Goal: Navigation & Orientation: Find specific page/section

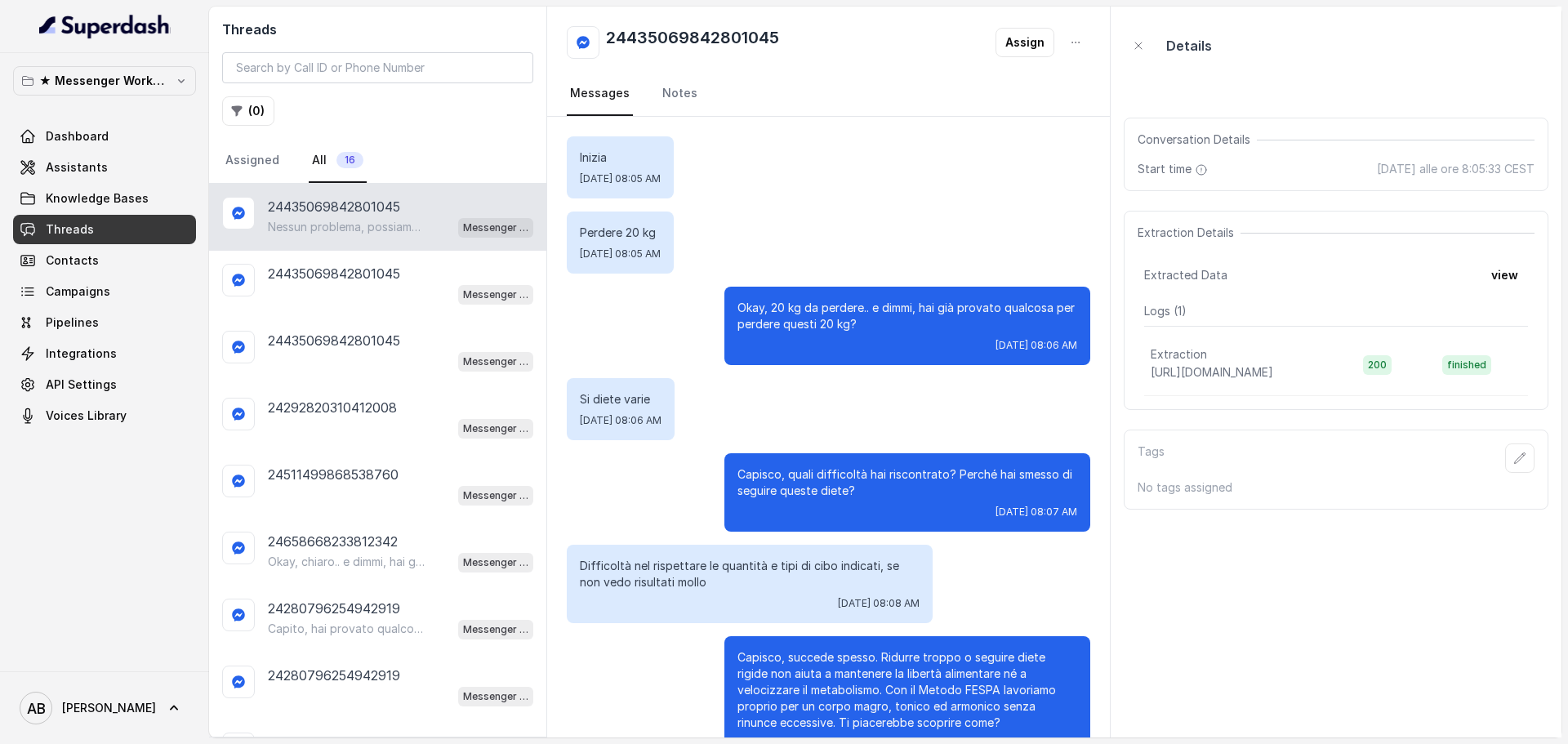
scroll to position [503, 0]
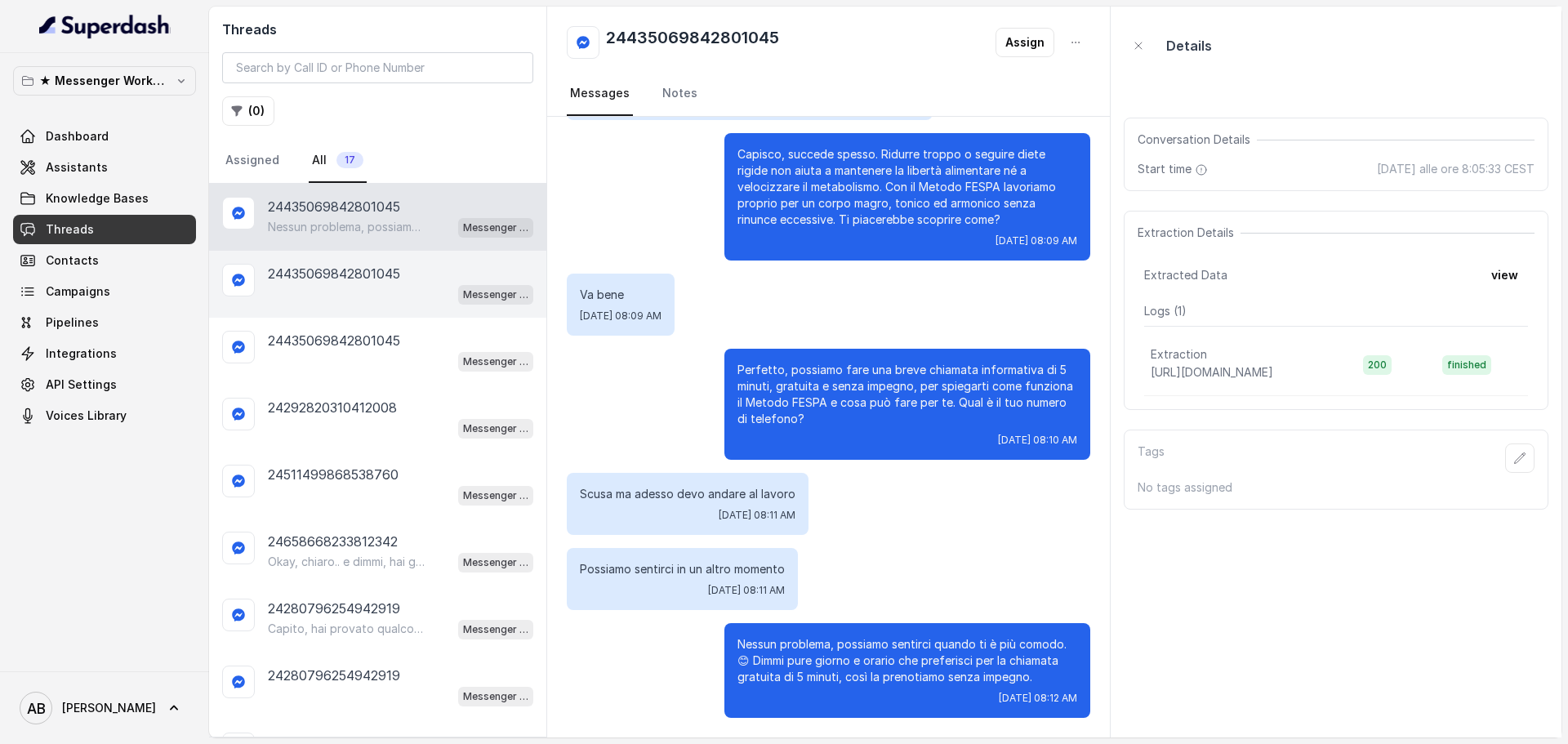
click at [370, 311] on div "24435069842801045 Messenger Metodo FESPA v2" at bounding box center [377, 284] width 337 height 67
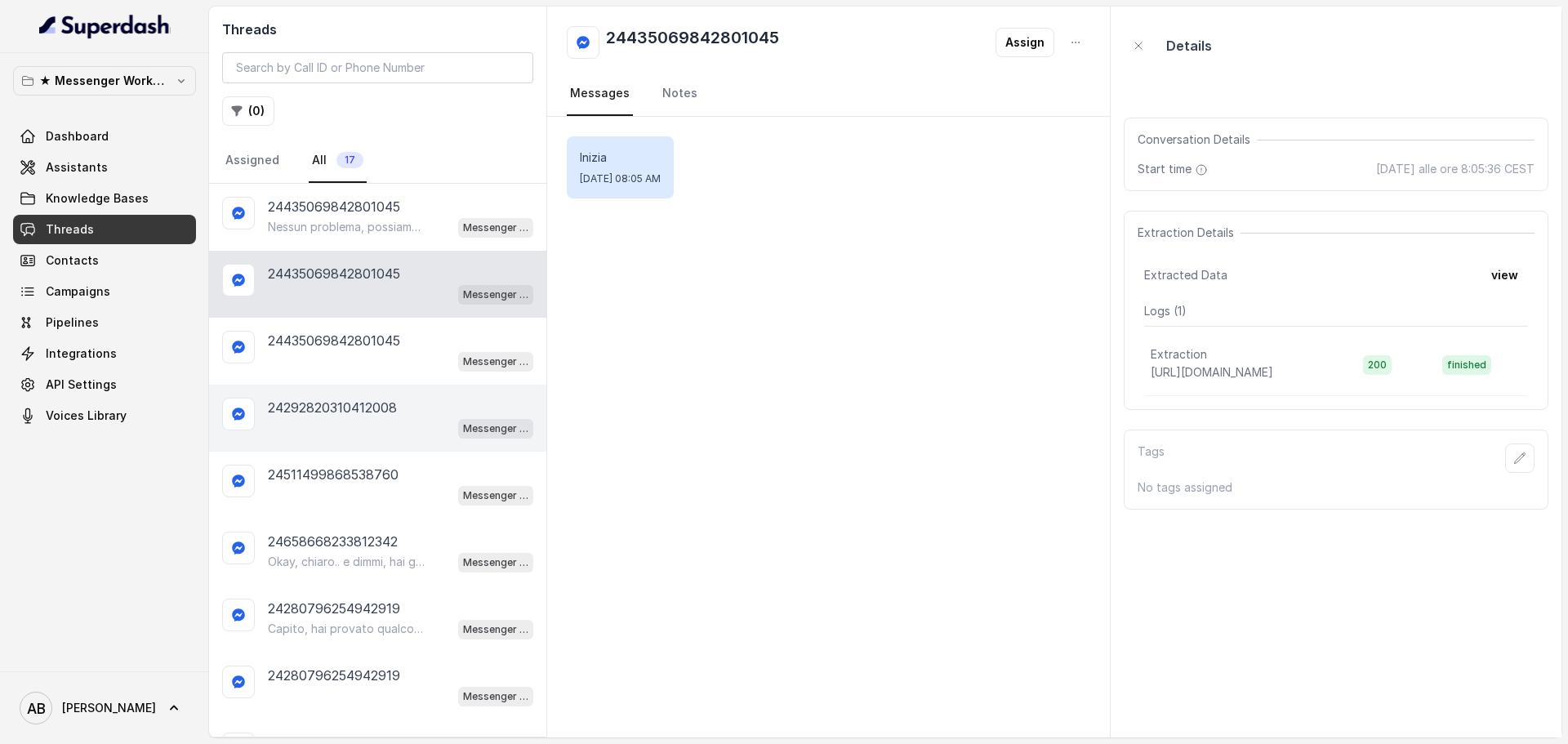
click at [373, 403] on p "24292820310412008" at bounding box center [332, 408] width 129 height 20
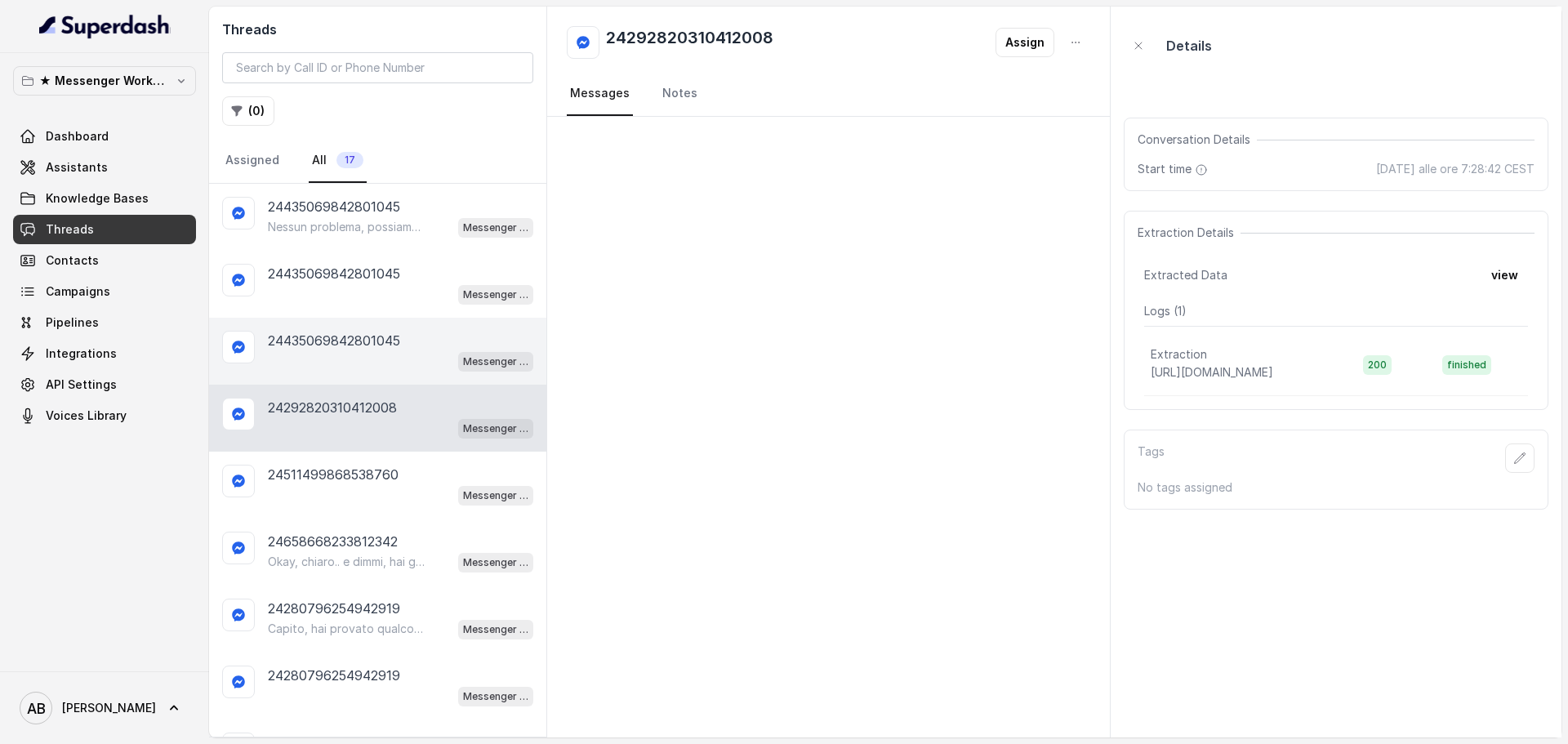
drag, startPoint x: 400, startPoint y: 471, endPoint x: 395, endPoint y: 370, distance: 101.1
click at [400, 472] on div "24511499868538760" at bounding box center [400, 474] width 265 height 20
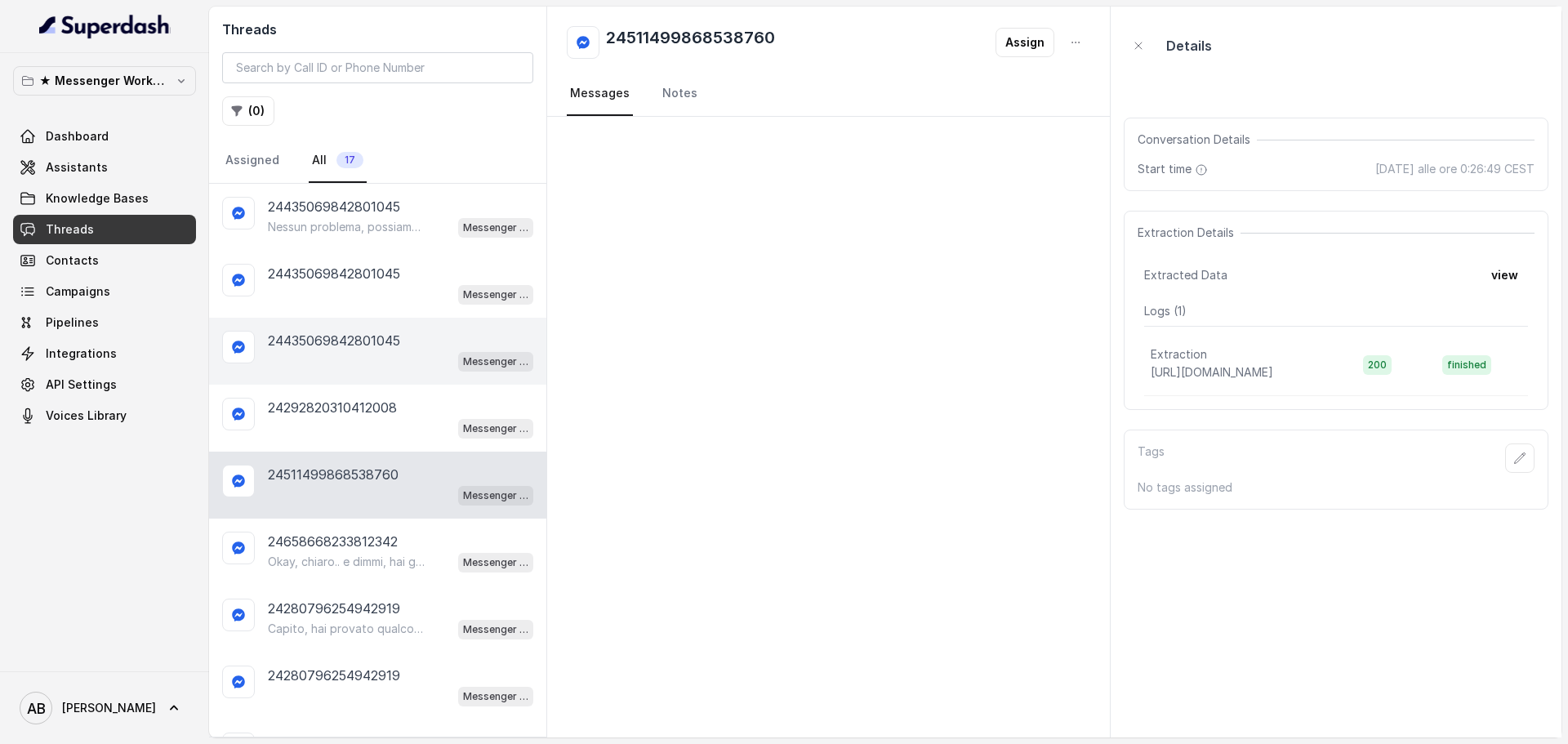
click at [395, 366] on div "Messenger Metodo FESPA v2" at bounding box center [400, 361] width 265 height 21
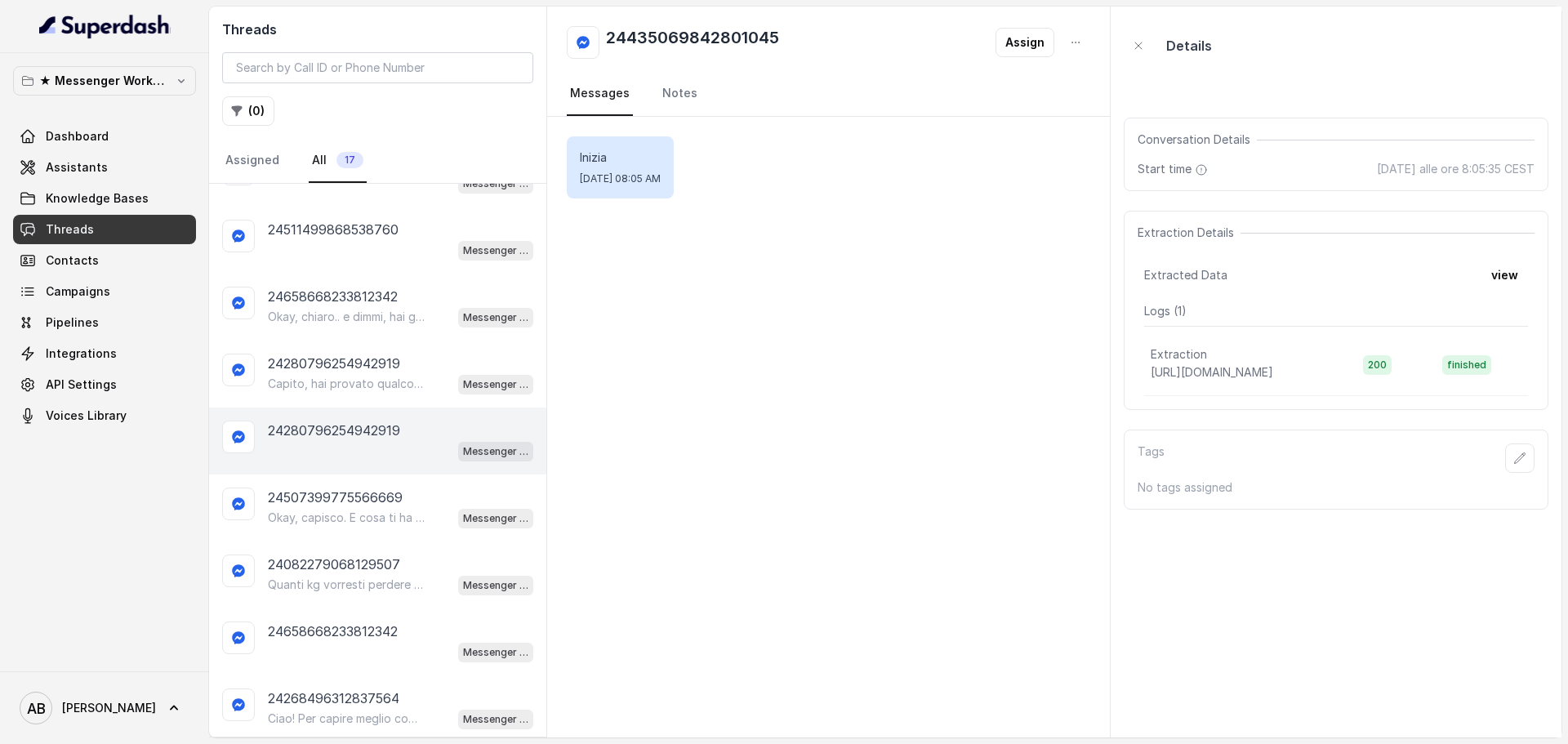
scroll to position [393, 0]
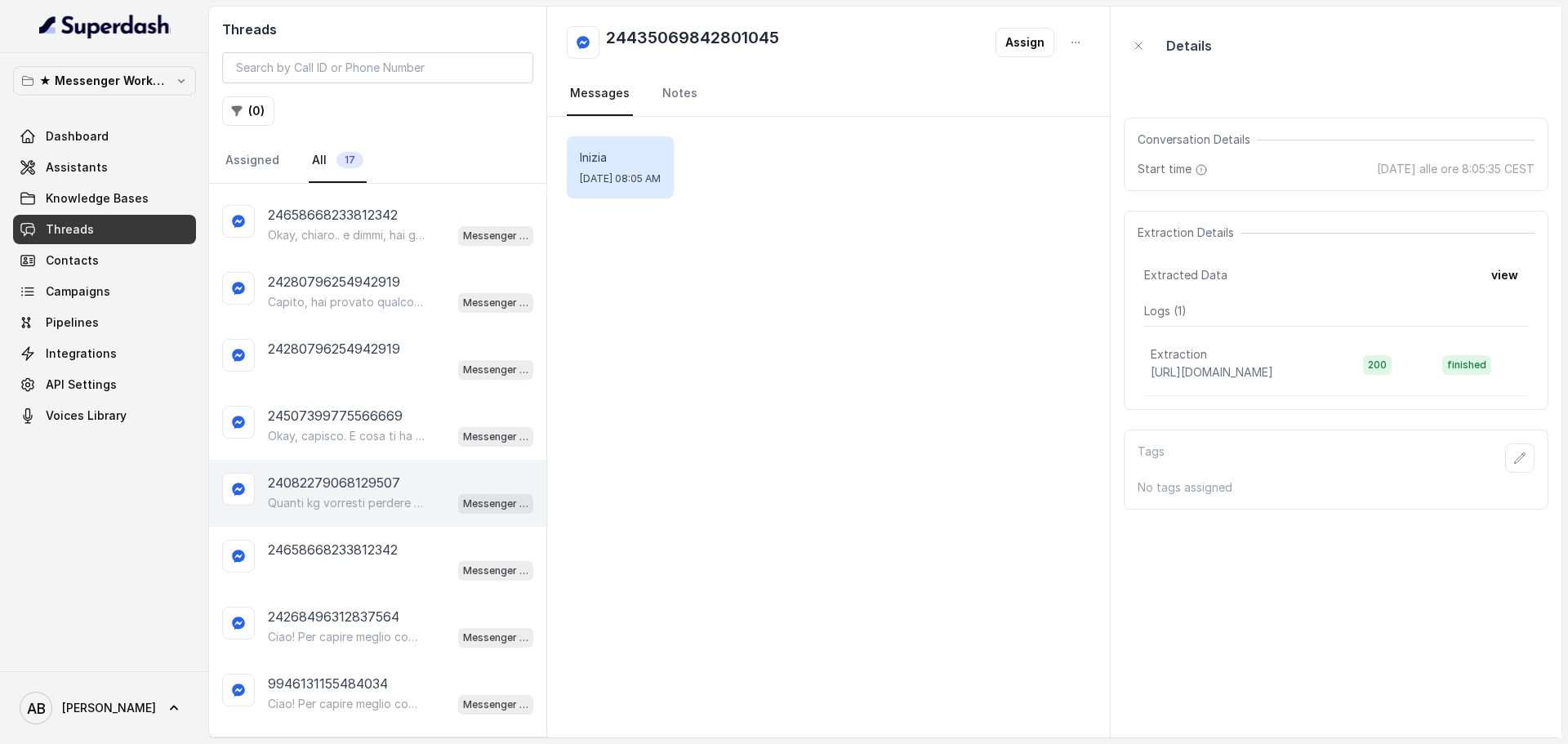
click at [403, 523] on div "24082279068129507 Quanti kg vorresti perdere o qual è il tuo obiettivo? 😊 Messe…" at bounding box center [377, 493] width 337 height 67
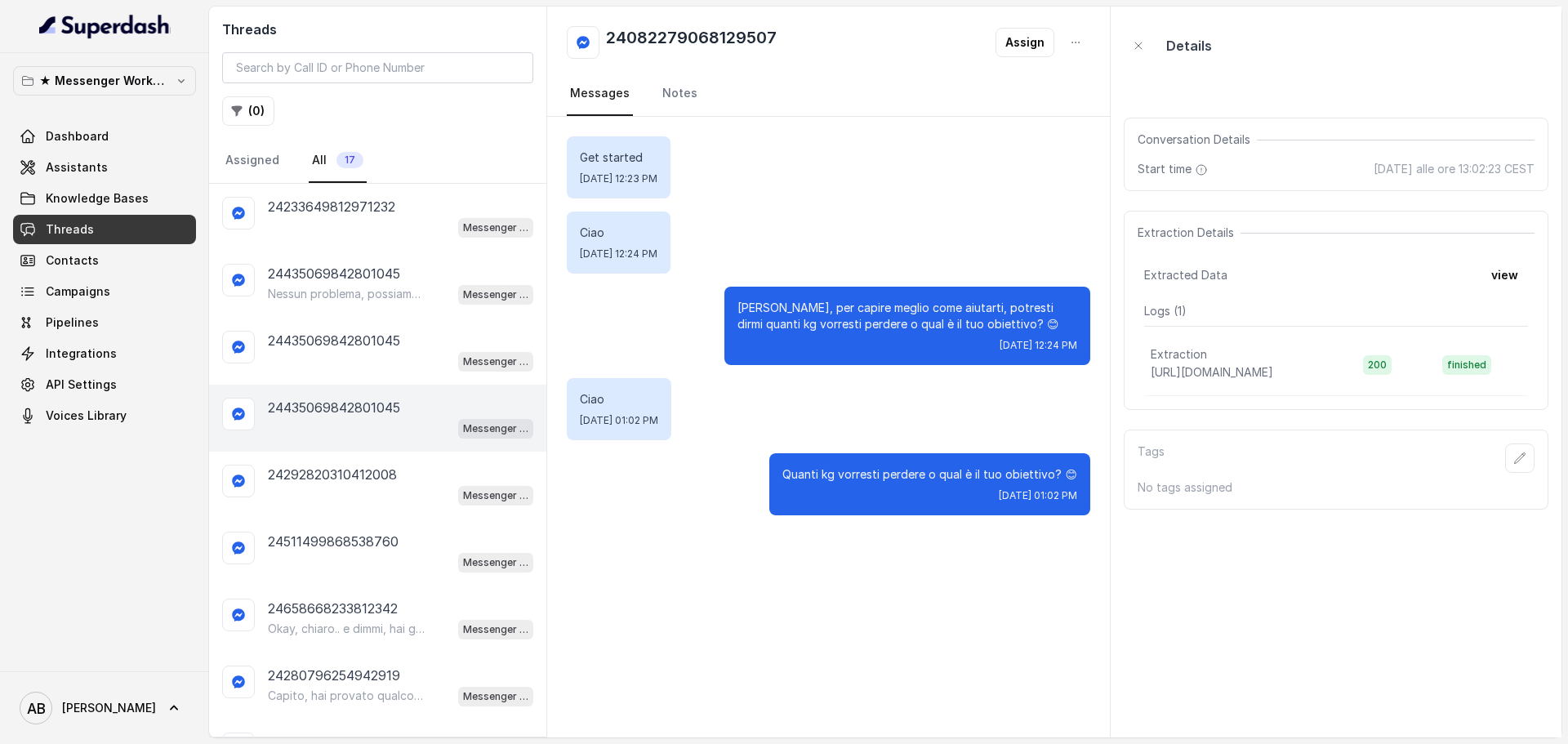
click at [379, 410] on p "24435069842801045" at bounding box center [334, 408] width 133 height 20
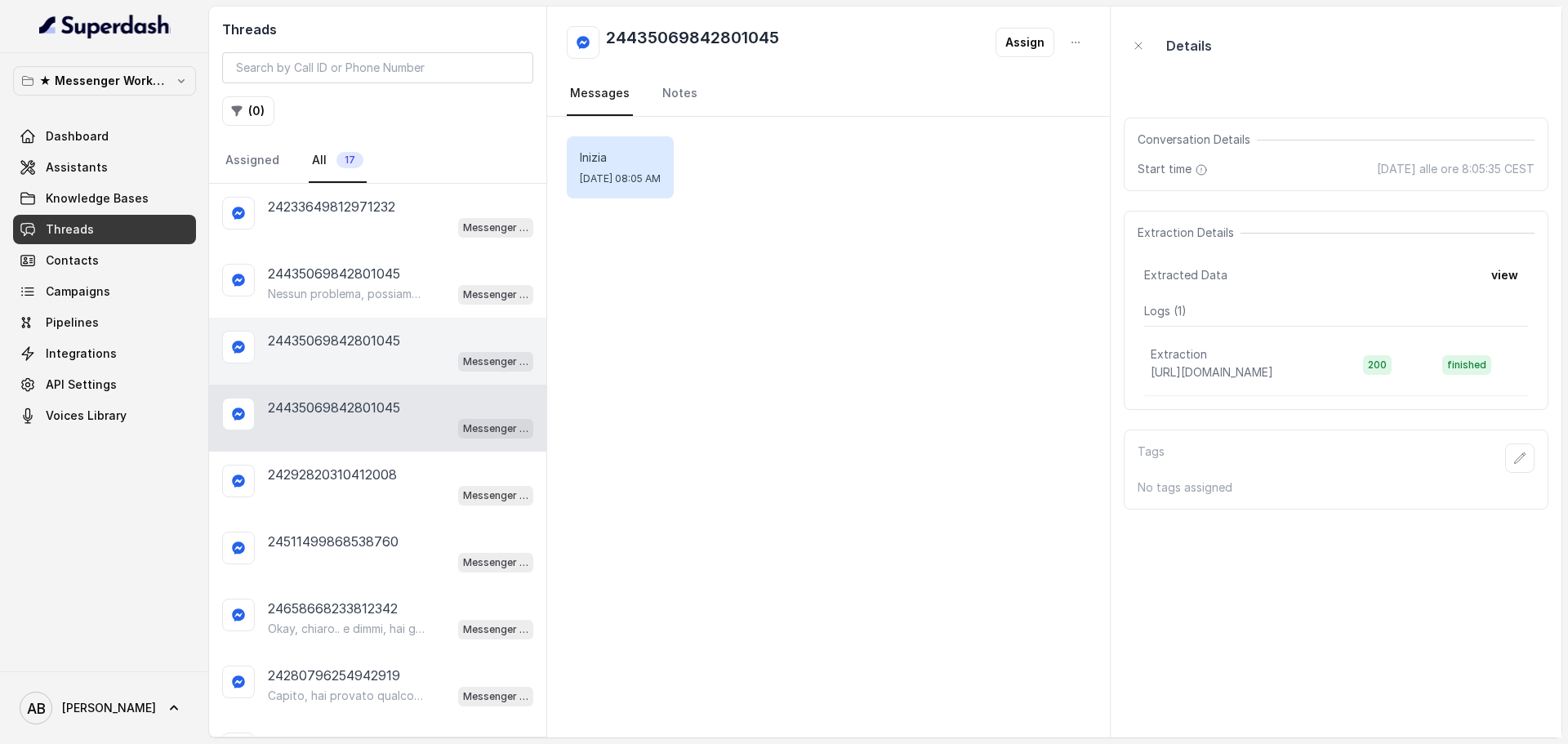
click at [352, 354] on div "Messenger Metodo FESPA v2" at bounding box center [400, 361] width 265 height 21
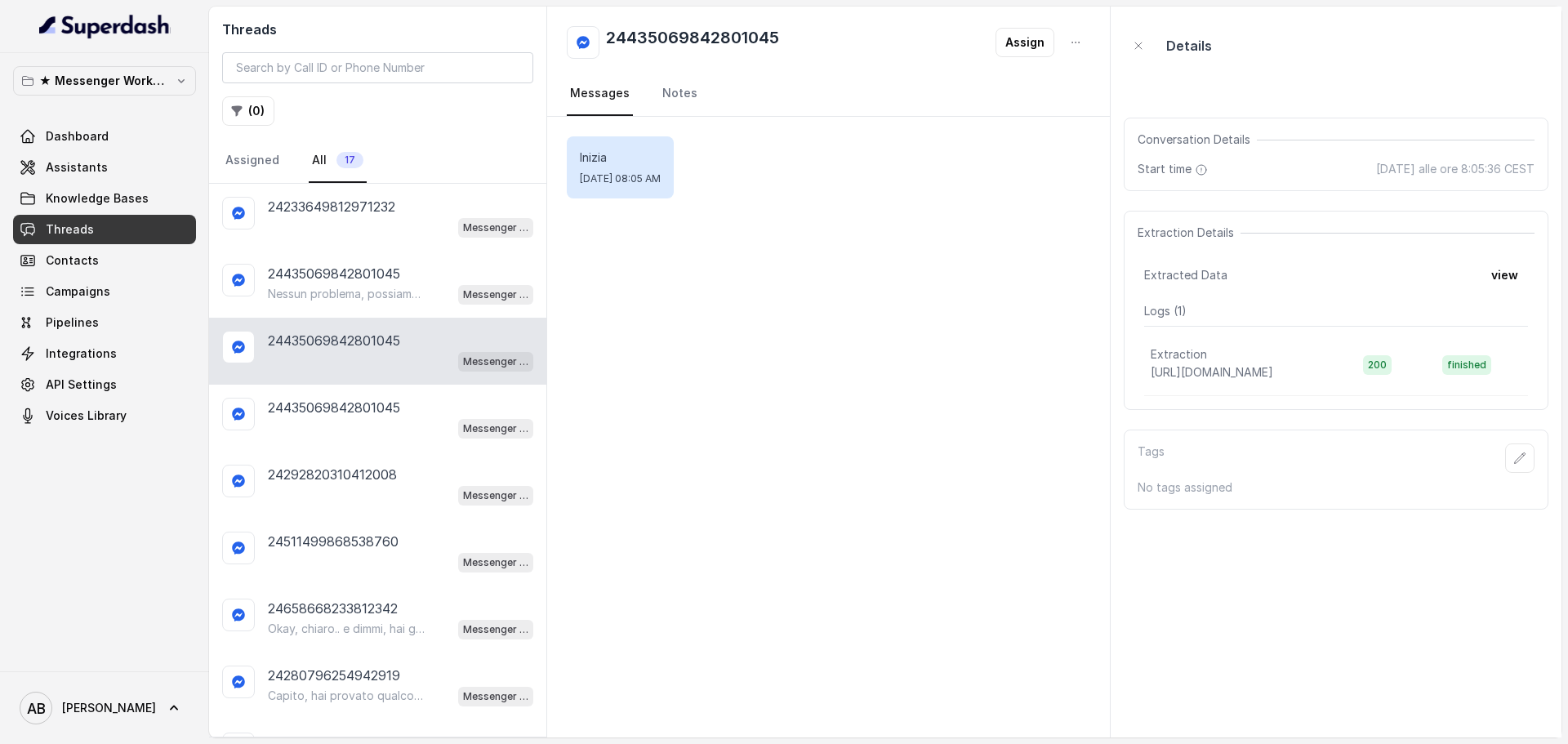
click at [356, 321] on div "24435069842801045 Messenger Metodo FESPA v2" at bounding box center [377, 351] width 337 height 67
click at [360, 309] on div "24435069842801045 Nessun problema, possiamo sentirci quando ti è più comodo. 😊 …" at bounding box center [377, 284] width 337 height 67
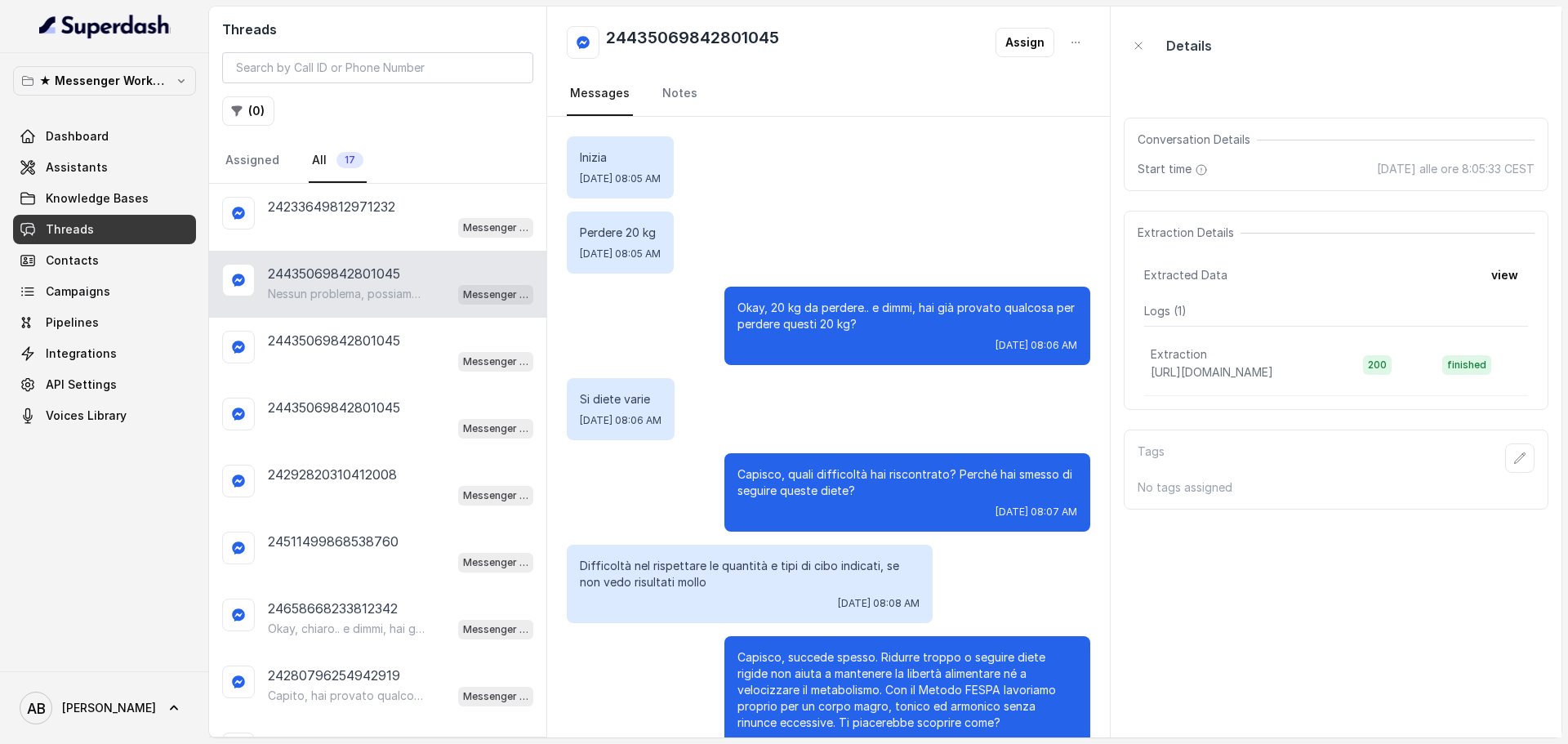
scroll to position [503, 0]
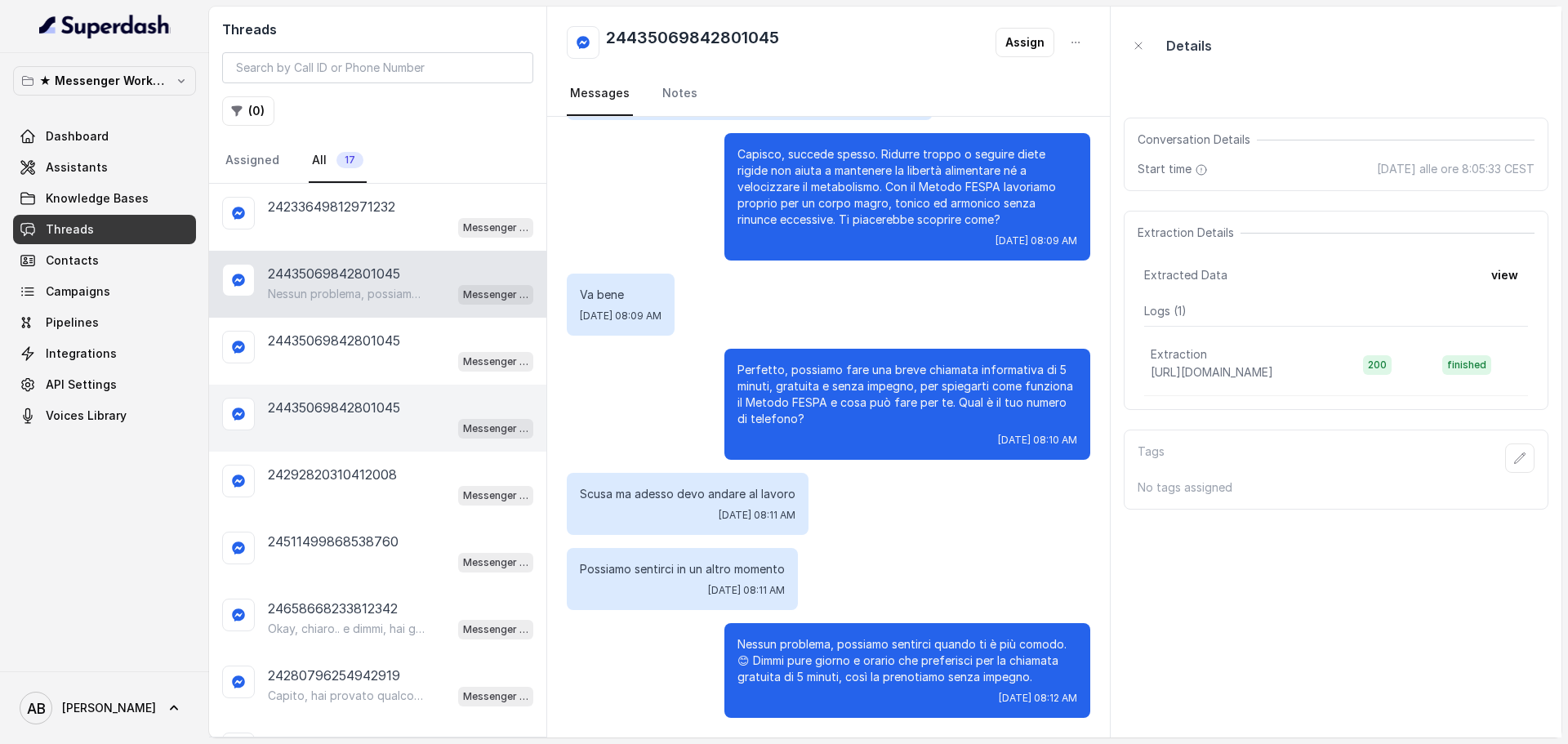
click at [362, 423] on div "Messenger Metodo FESPA v2" at bounding box center [400, 428] width 265 height 21
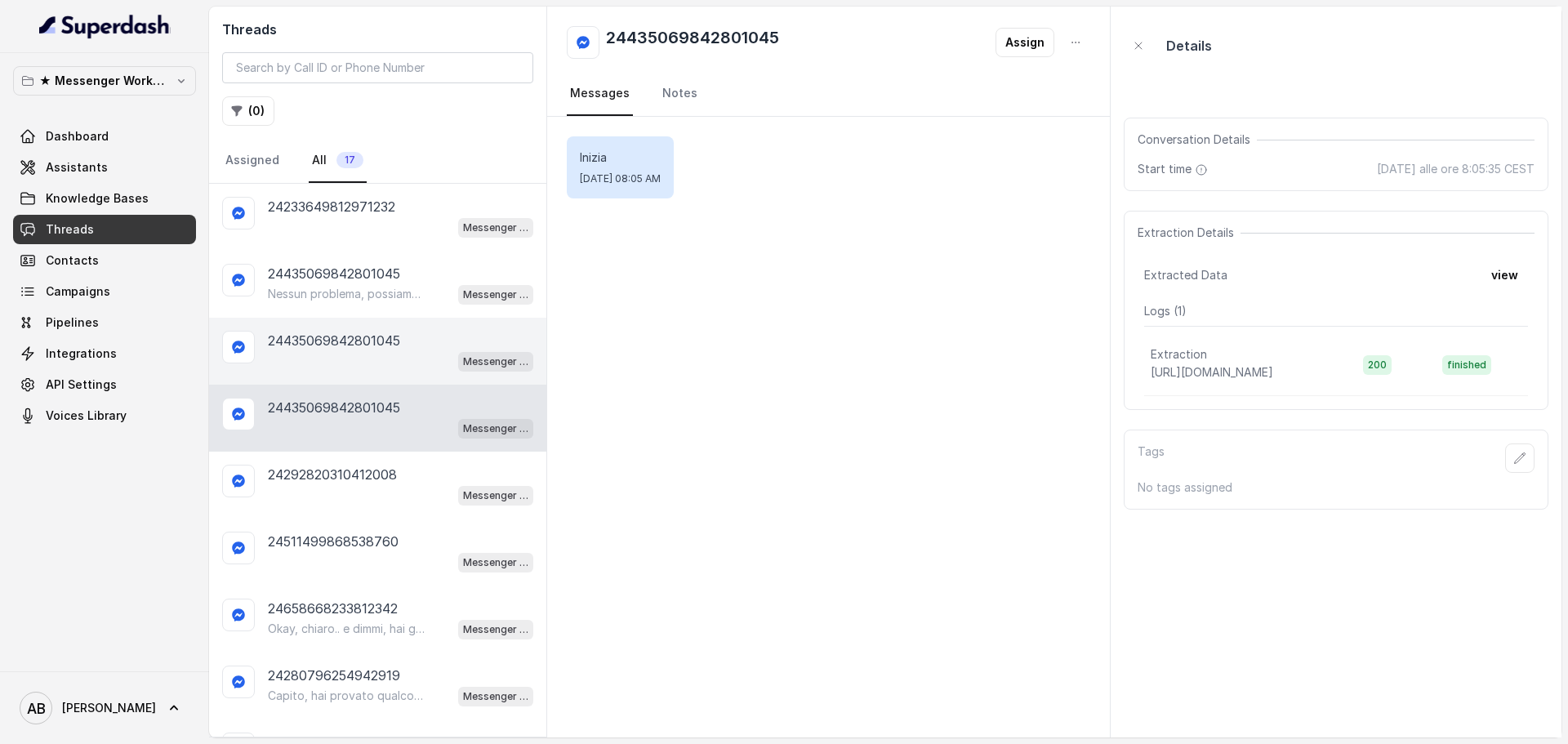
click at [364, 352] on div "Messenger Metodo FESPA v2" at bounding box center [400, 361] width 265 height 21
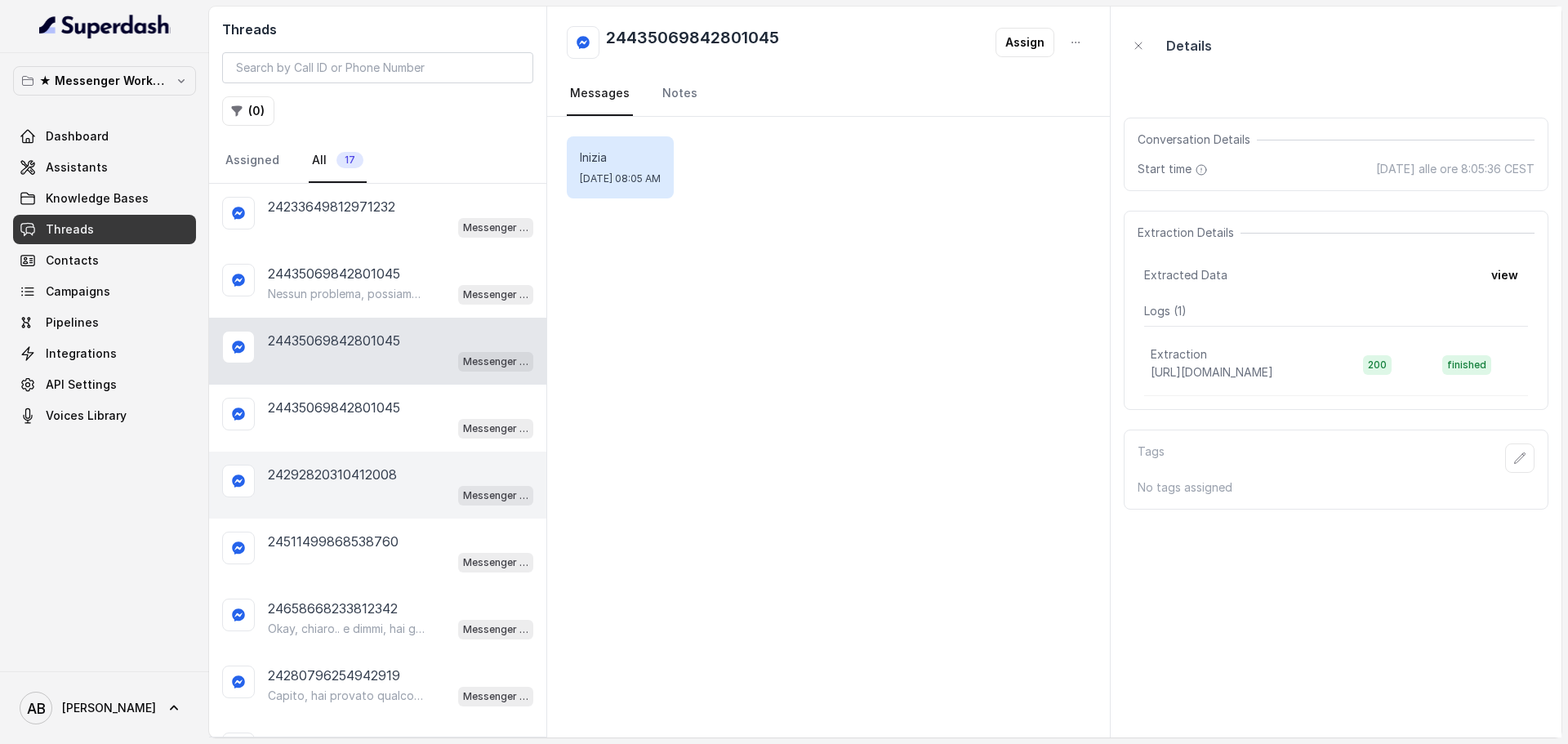
drag, startPoint x: 377, startPoint y: 477, endPoint x: 380, endPoint y: 489, distance: 12.4
click at [377, 478] on p "24292820310412008" at bounding box center [332, 474] width 129 height 20
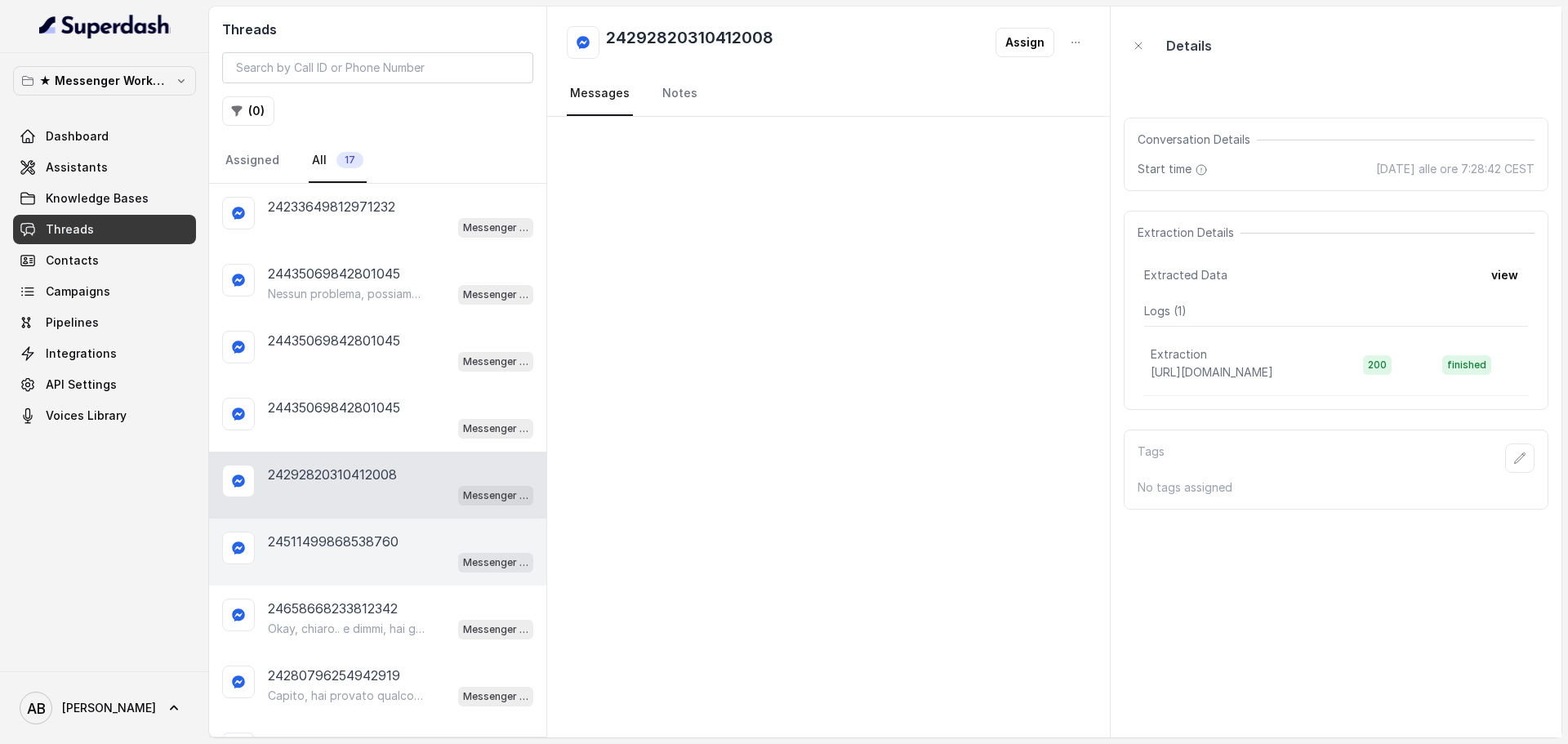
drag, startPoint x: 394, startPoint y: 571, endPoint x: 393, endPoint y: 561, distance: 10.0
click at [394, 572] on div "24511499868538760 Messenger Metodo FESPA v2" at bounding box center [377, 552] width 337 height 67
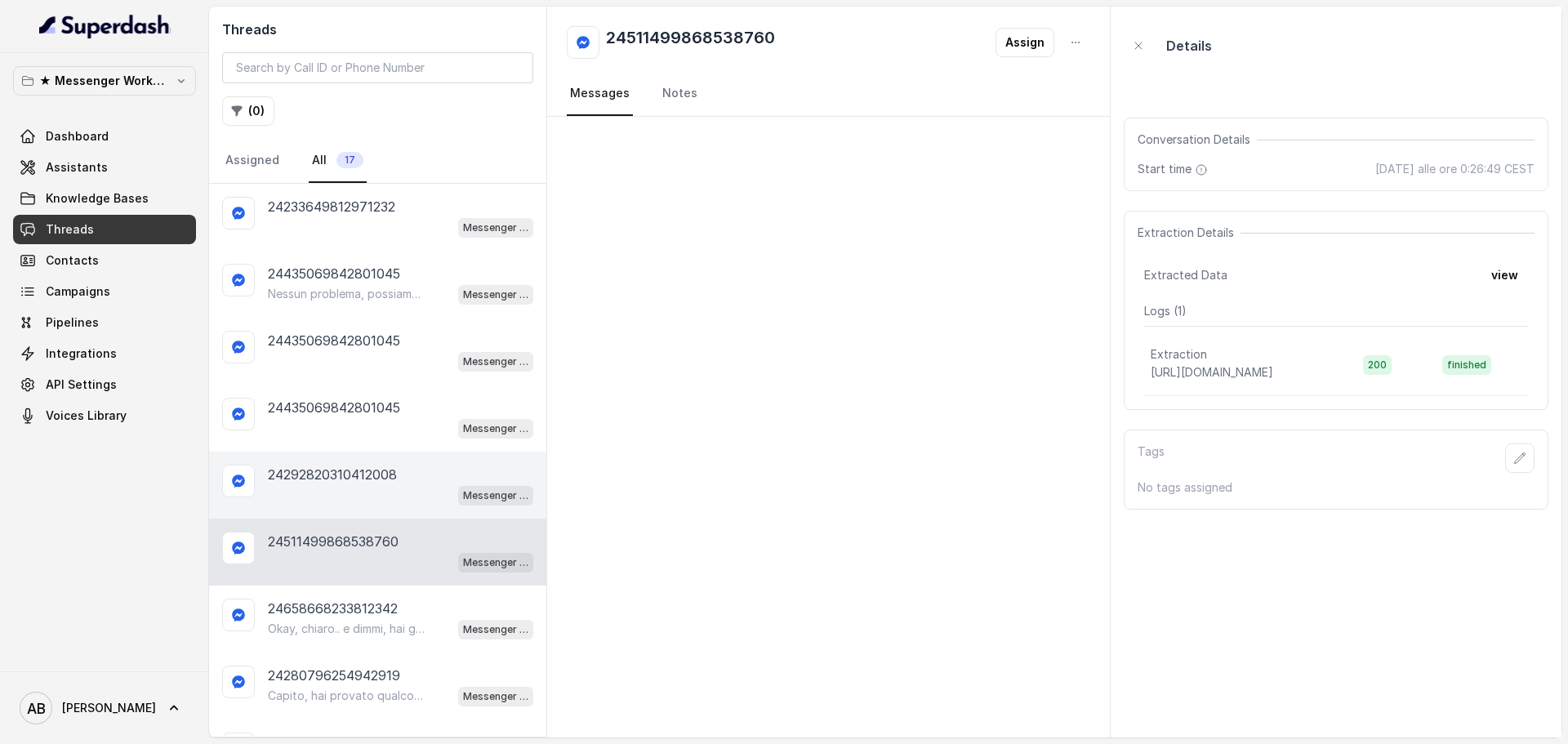
click at [390, 490] on div "Messenger Metodo FESPA v2" at bounding box center [400, 495] width 265 height 21
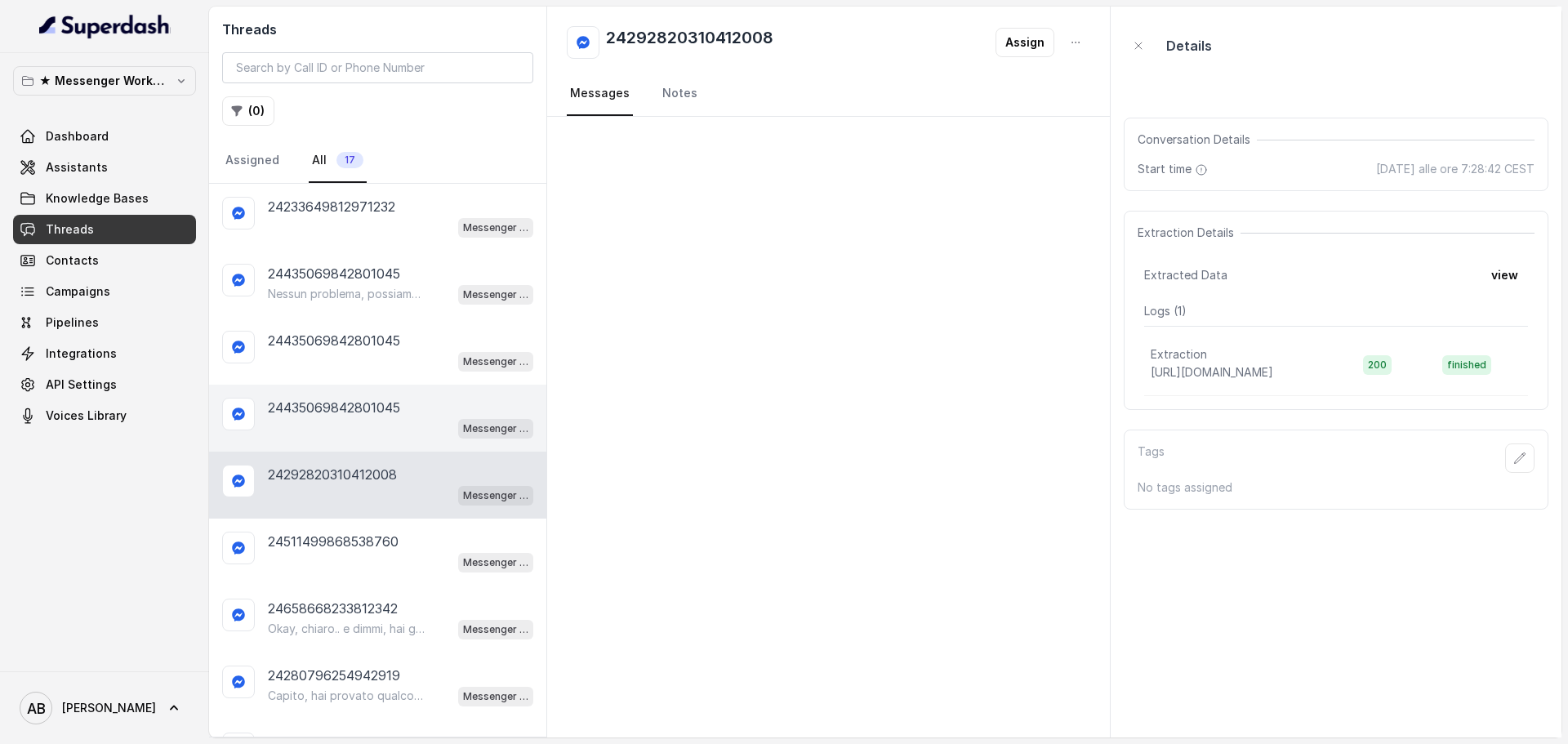
click at [394, 409] on p "24435069842801045" at bounding box center [334, 408] width 133 height 20
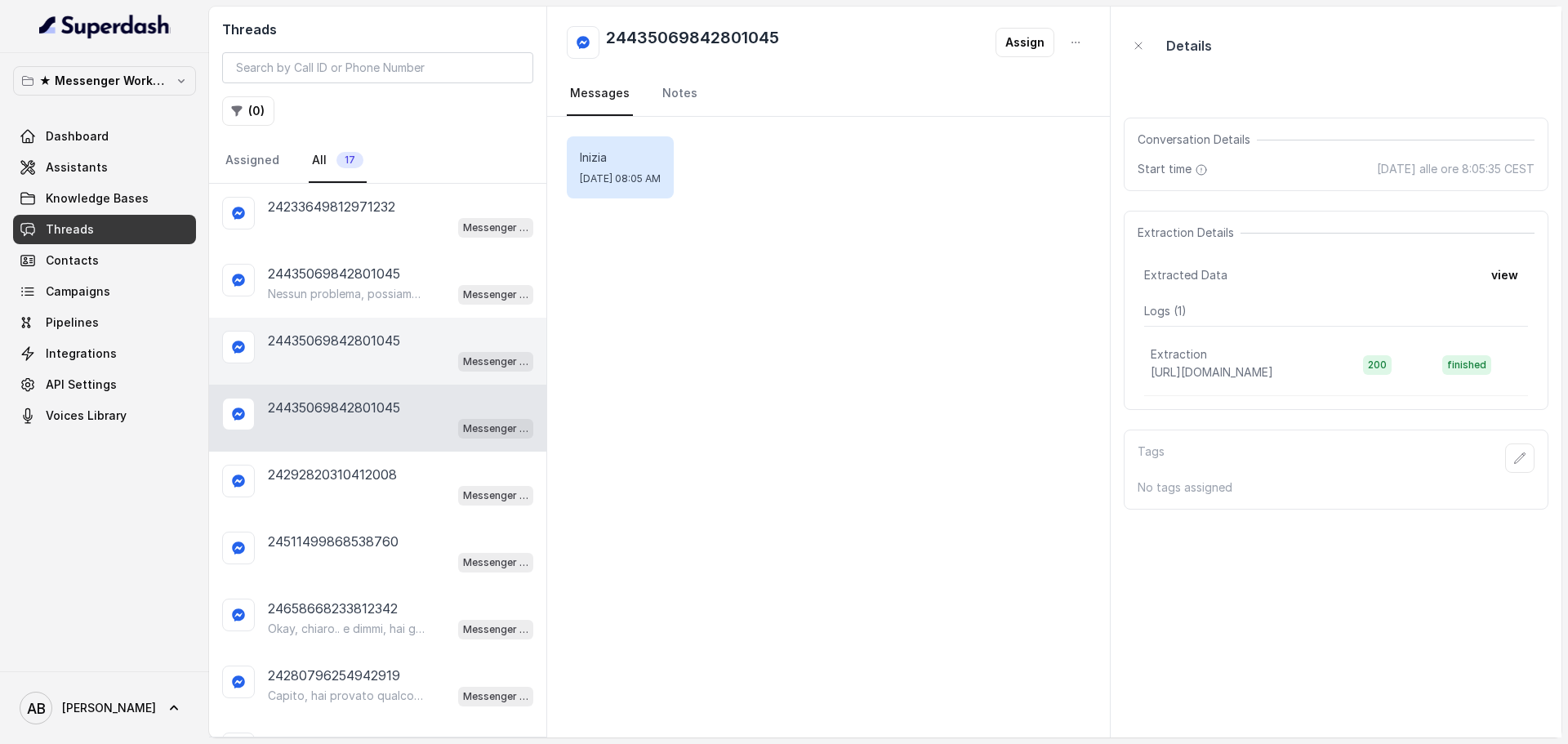
drag, startPoint x: 398, startPoint y: 358, endPoint x: 400, endPoint y: 384, distance: 26.1
click at [398, 356] on div "Messenger Metodo FESPA v2" at bounding box center [400, 361] width 265 height 21
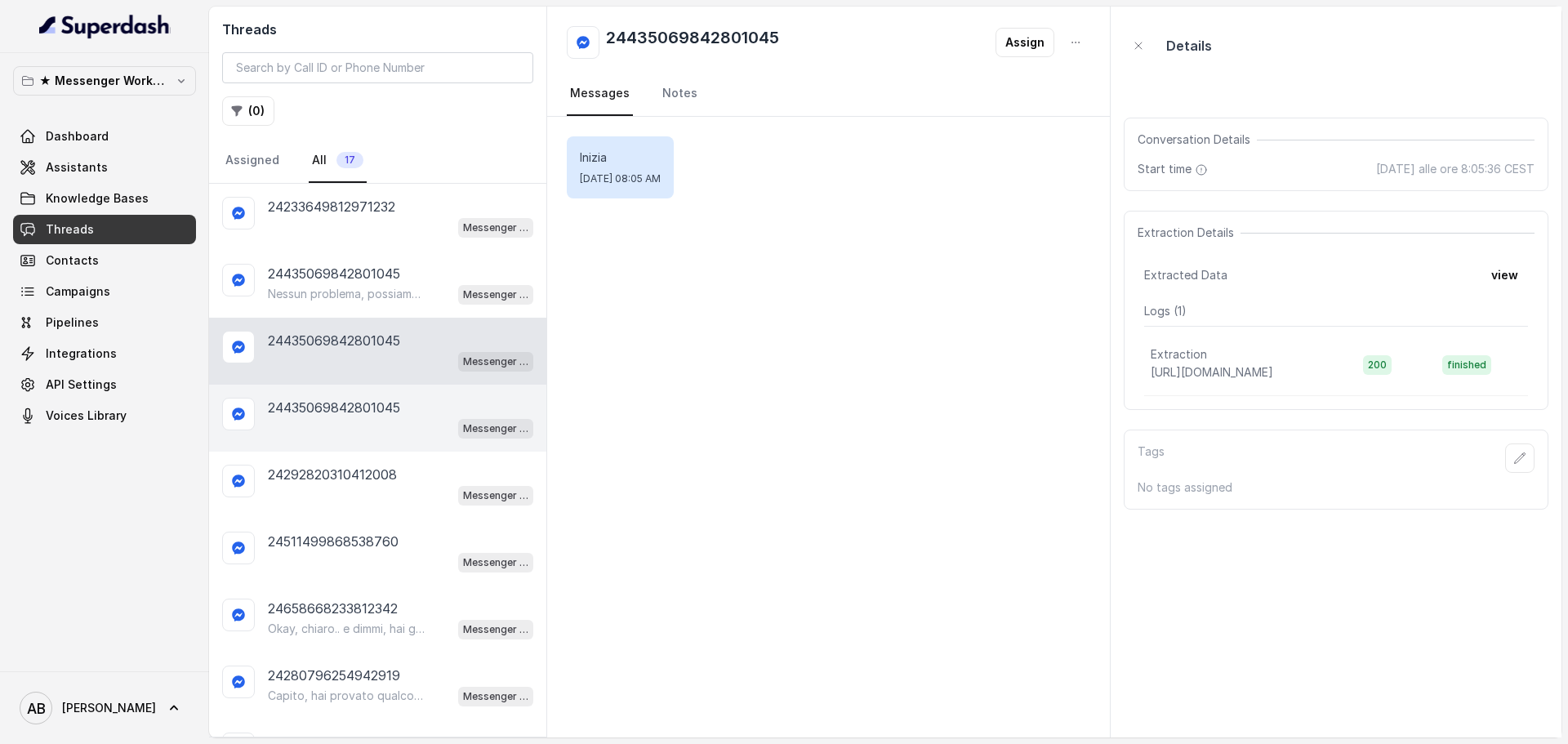
click at [400, 414] on p "24435069842801045" at bounding box center [334, 408] width 133 height 20
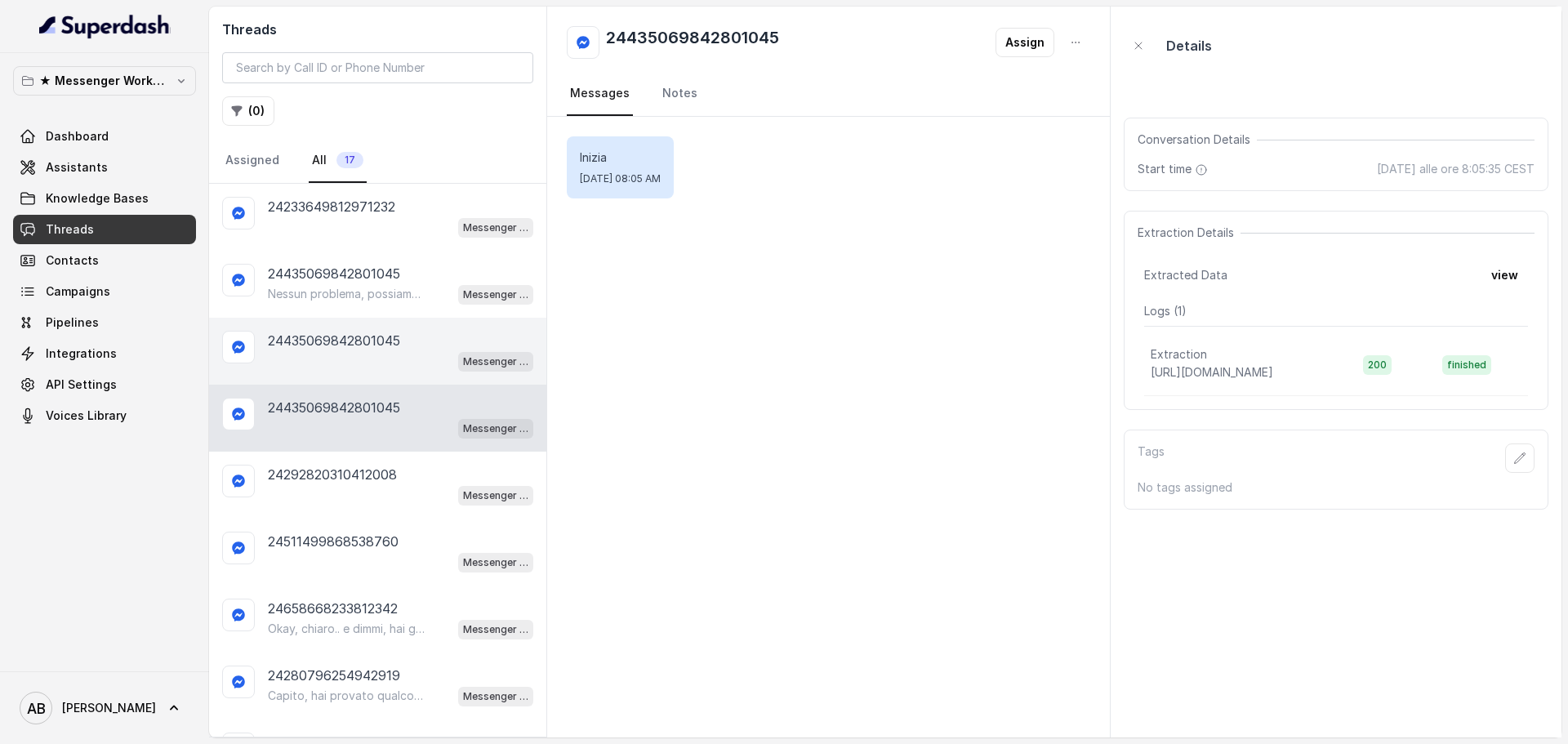
drag, startPoint x: 401, startPoint y: 368, endPoint x: 401, endPoint y: 384, distance: 16.0
click at [401, 370] on div "Messenger Metodo FESPA v2" at bounding box center [400, 361] width 265 height 21
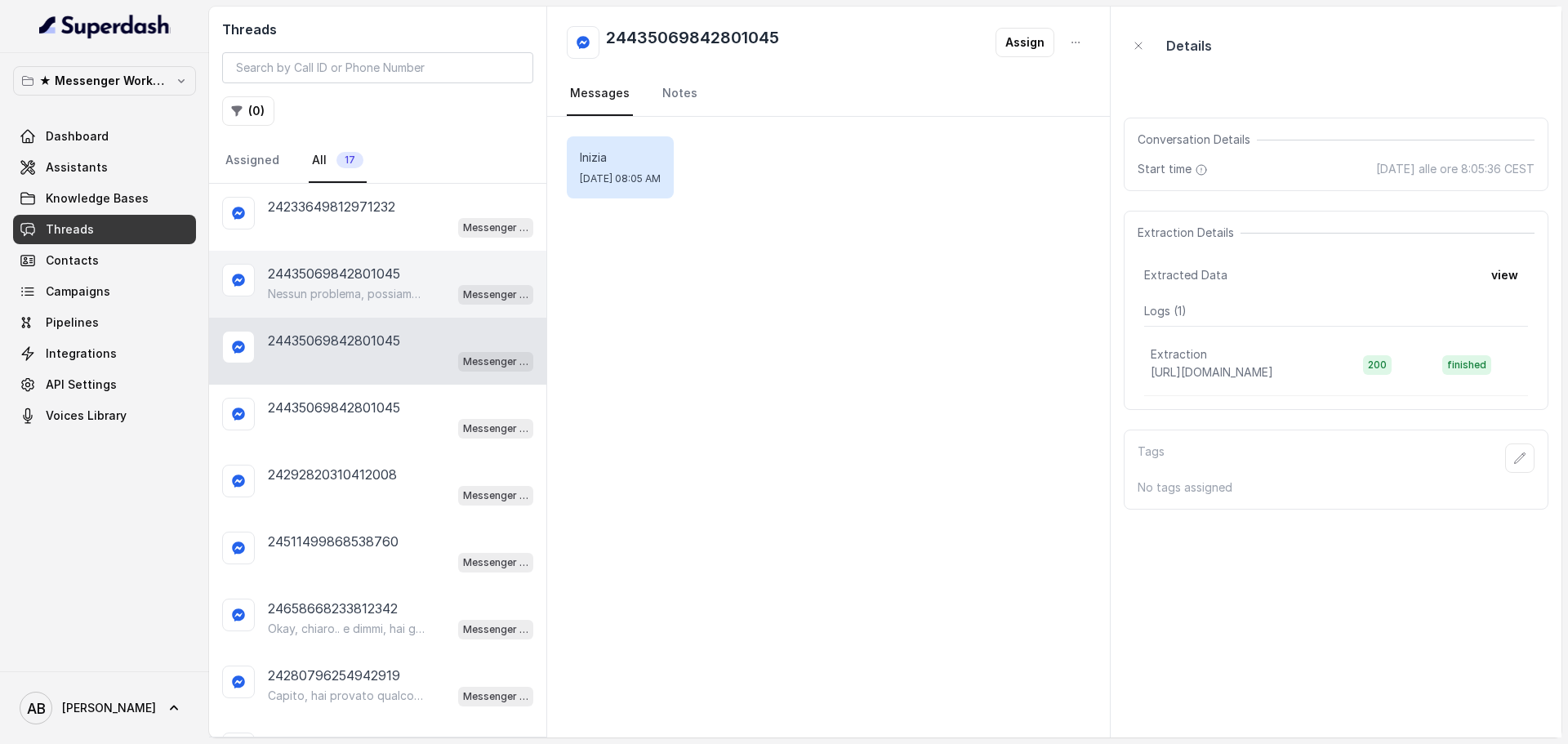
click at [400, 290] on p "Nessun problema, possiamo sentirci quando ti è più comodo. 😊 Dimmi pure giorno …" at bounding box center [346, 294] width 157 height 16
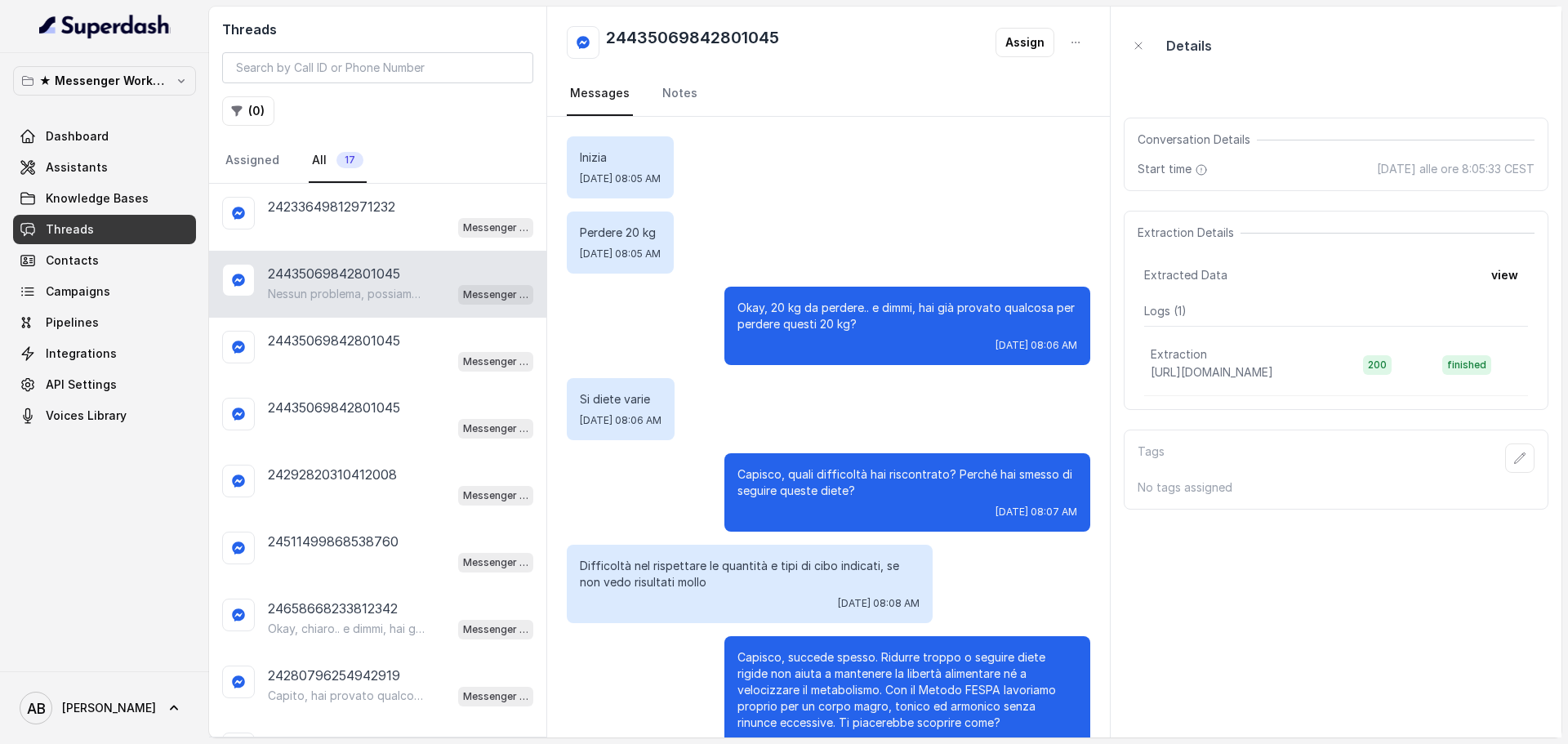
scroll to position [503, 0]
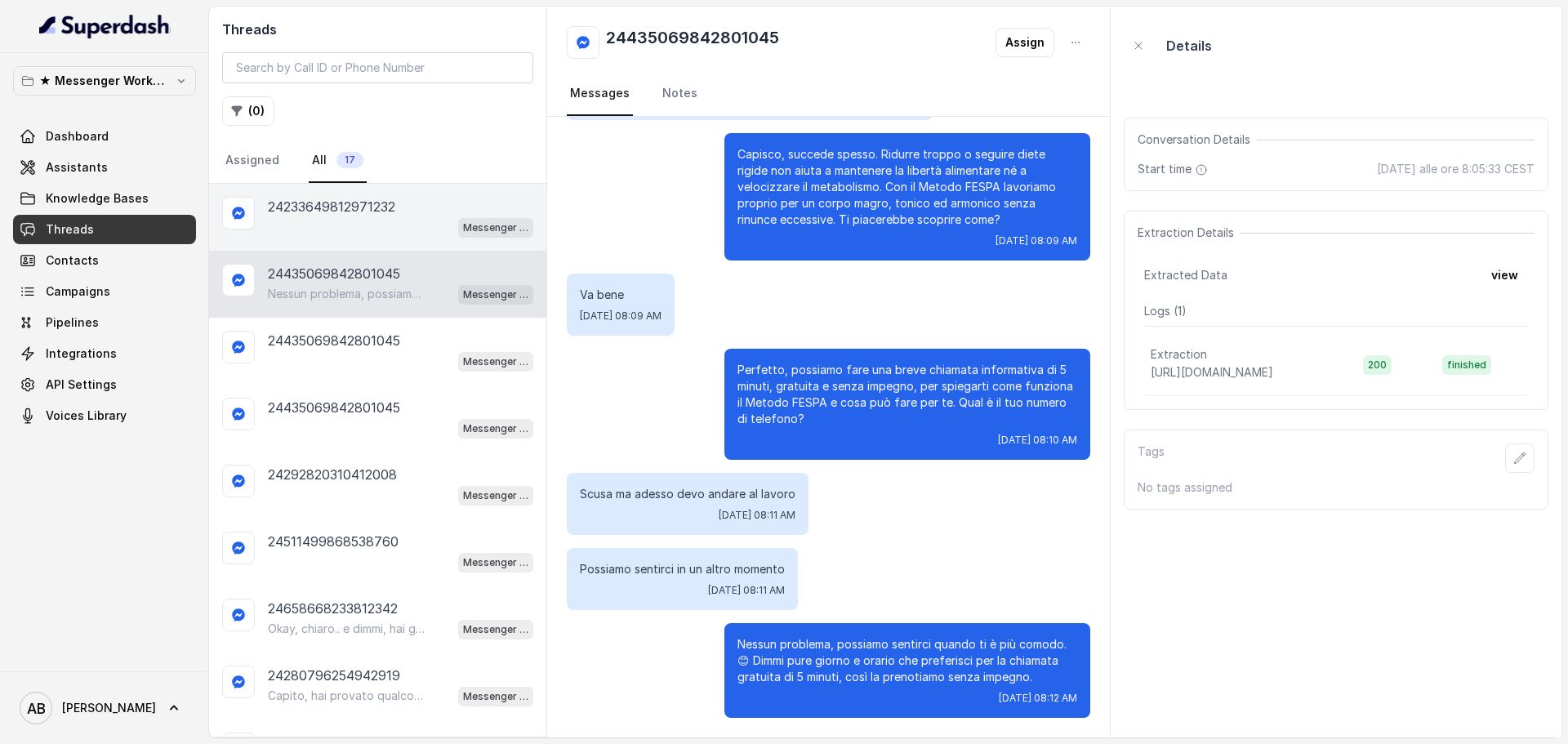
click at [412, 230] on div "Messenger Metodo FESPA v2" at bounding box center [400, 227] width 265 height 21
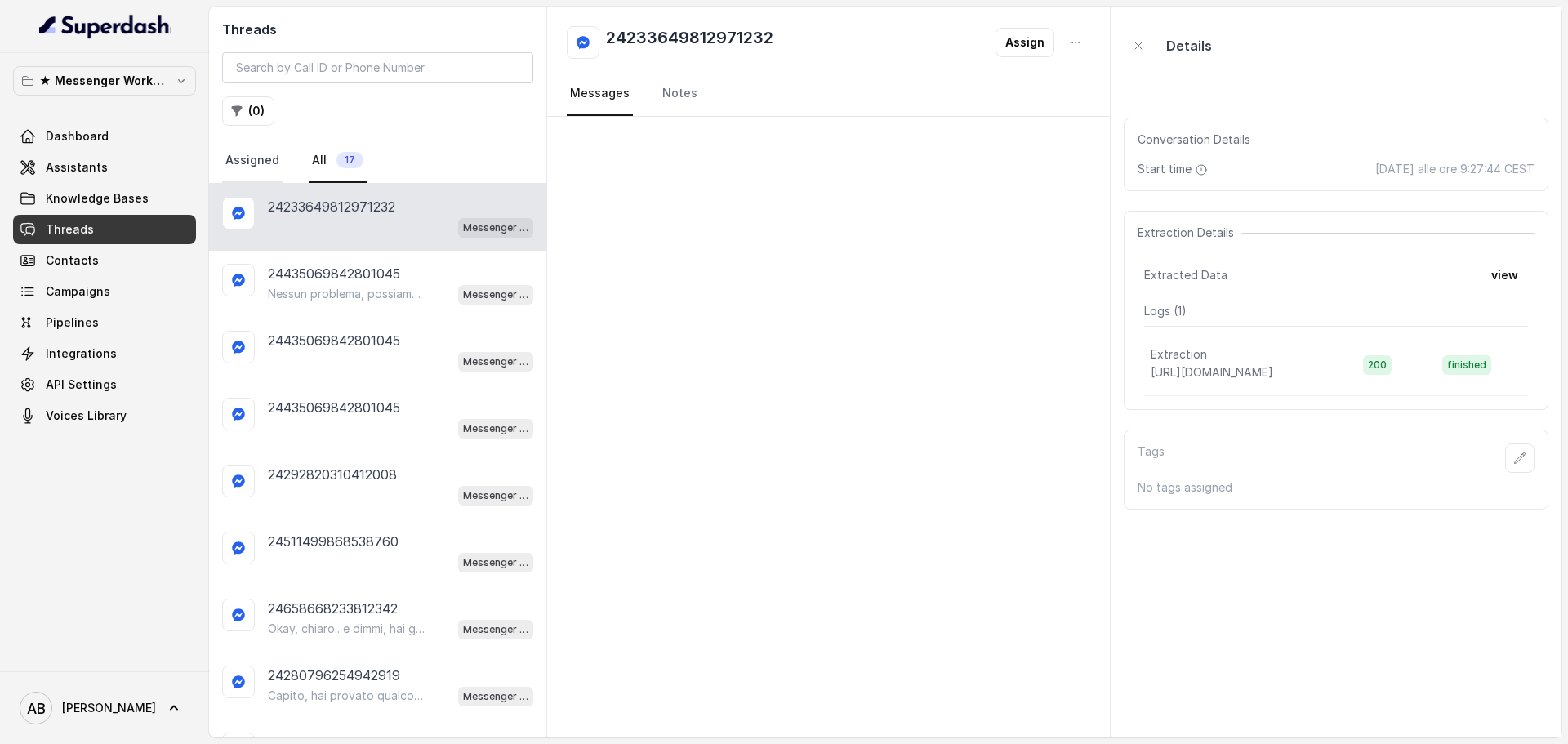
click at [250, 161] on link "Assigned" at bounding box center [253, 161] width 61 height 44
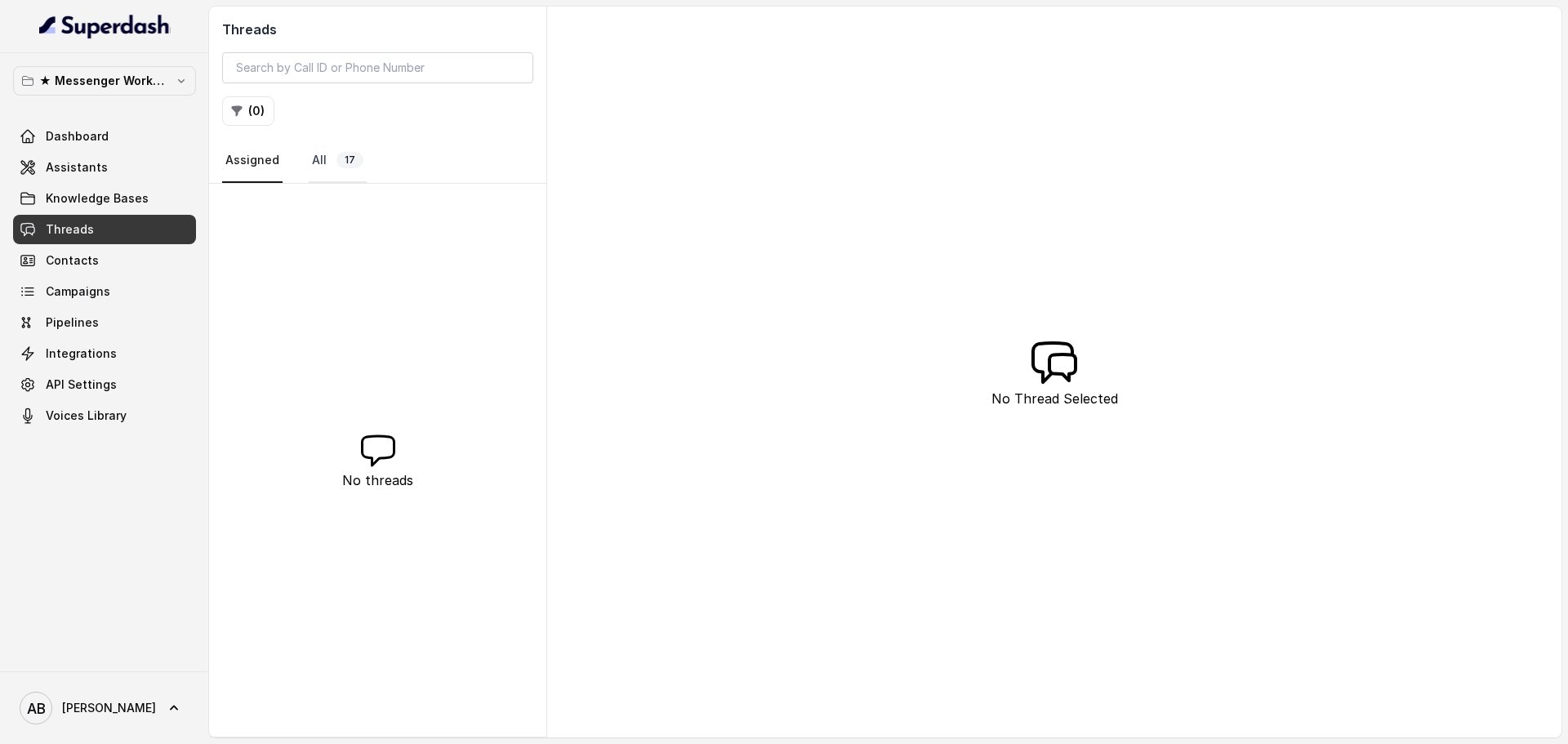
click at [332, 164] on link "All 17" at bounding box center [337, 161] width 58 height 44
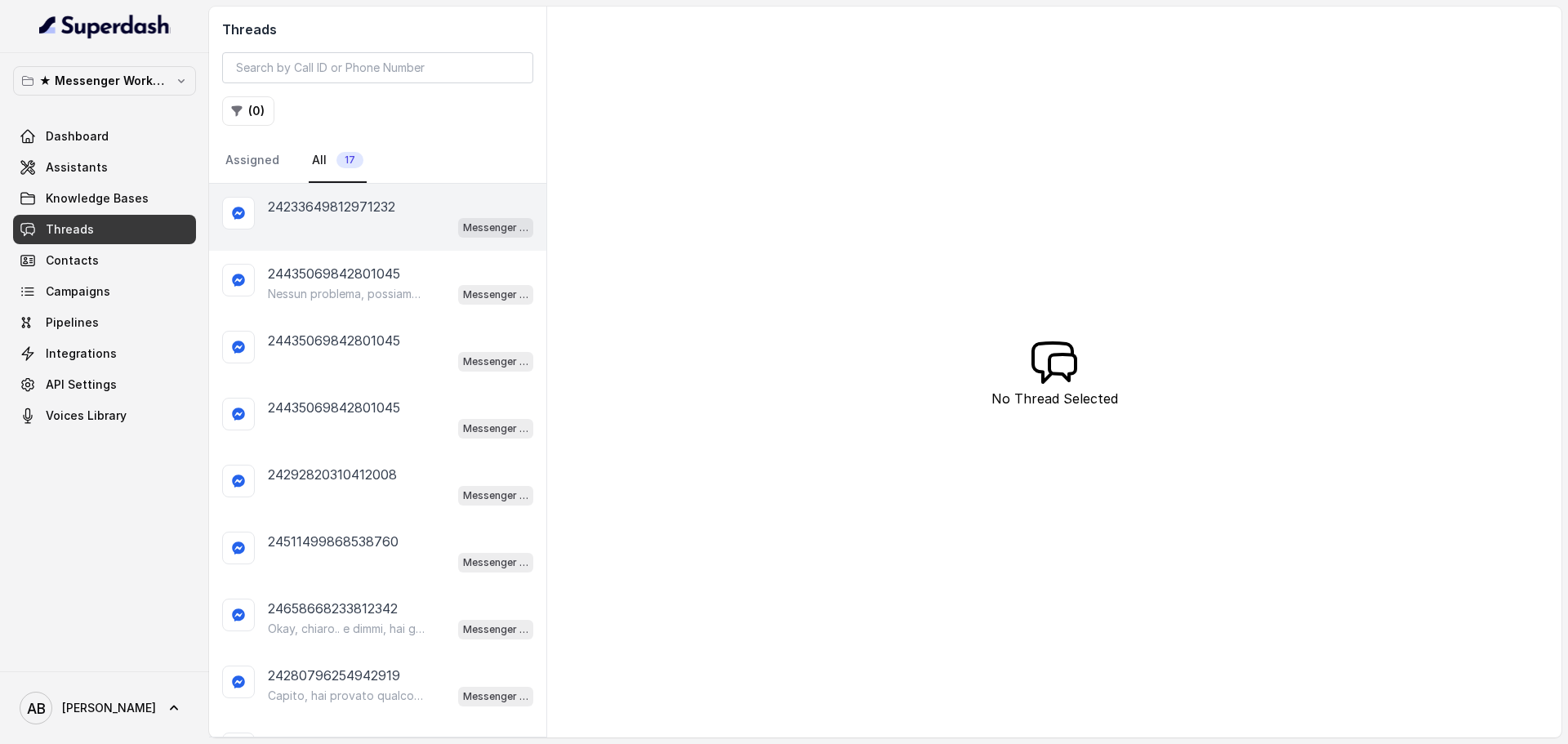
click at [363, 201] on p "24233649812971232" at bounding box center [331, 206] width 127 height 20
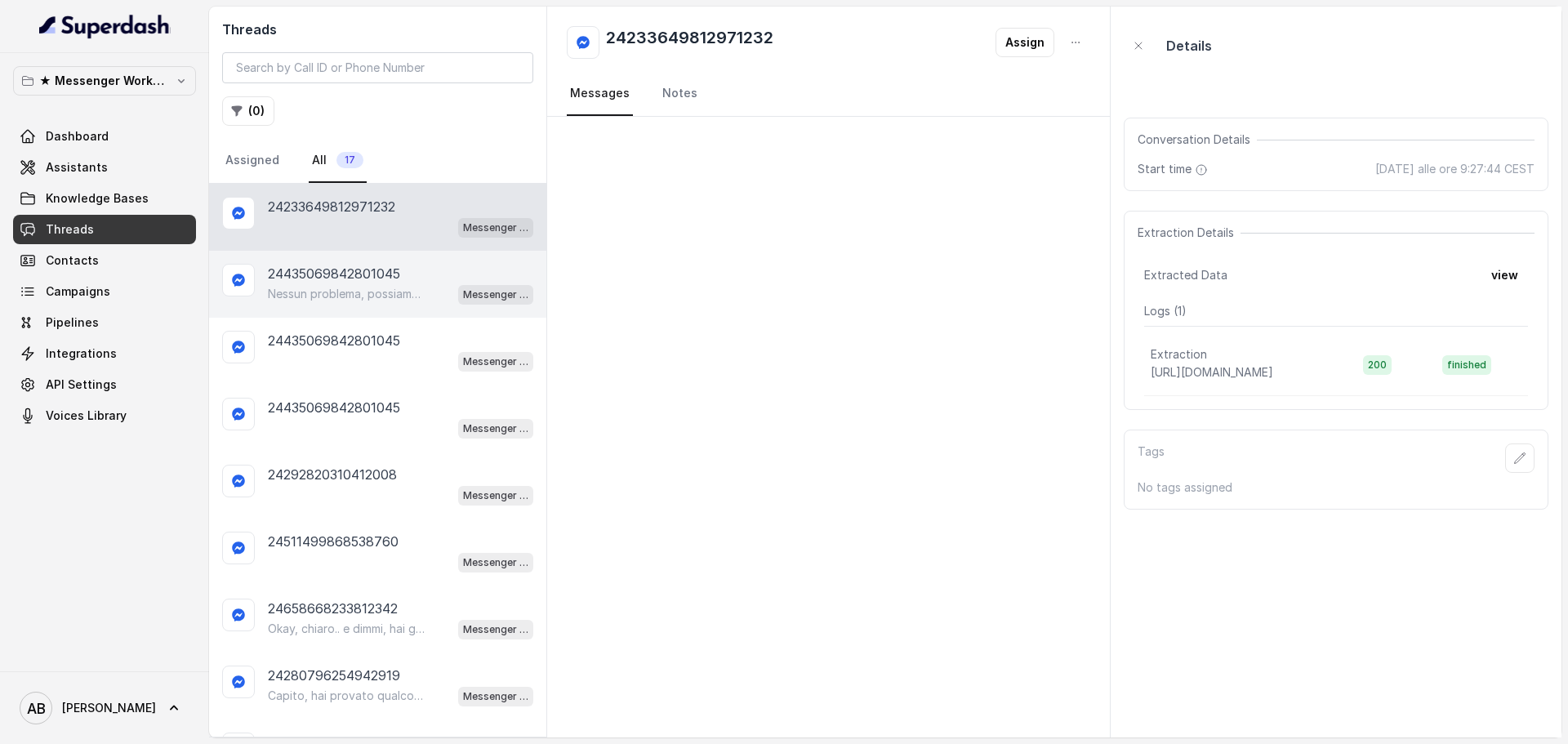
click at [322, 263] on div "24435069842801045 Nessun problema, possiamo sentirci quando ti è più comodo. 😊 …" at bounding box center [377, 284] width 337 height 67
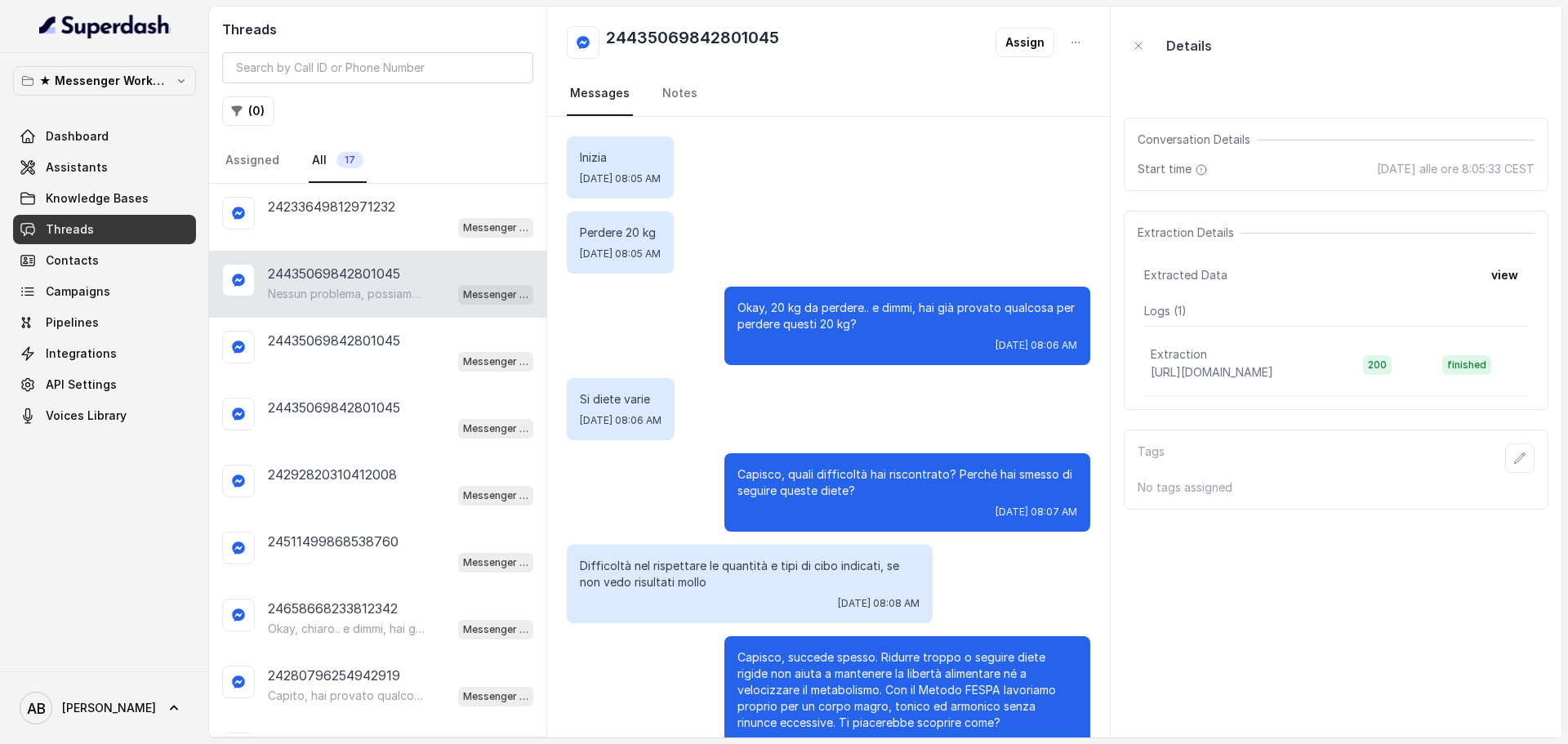
scroll to position [503, 0]
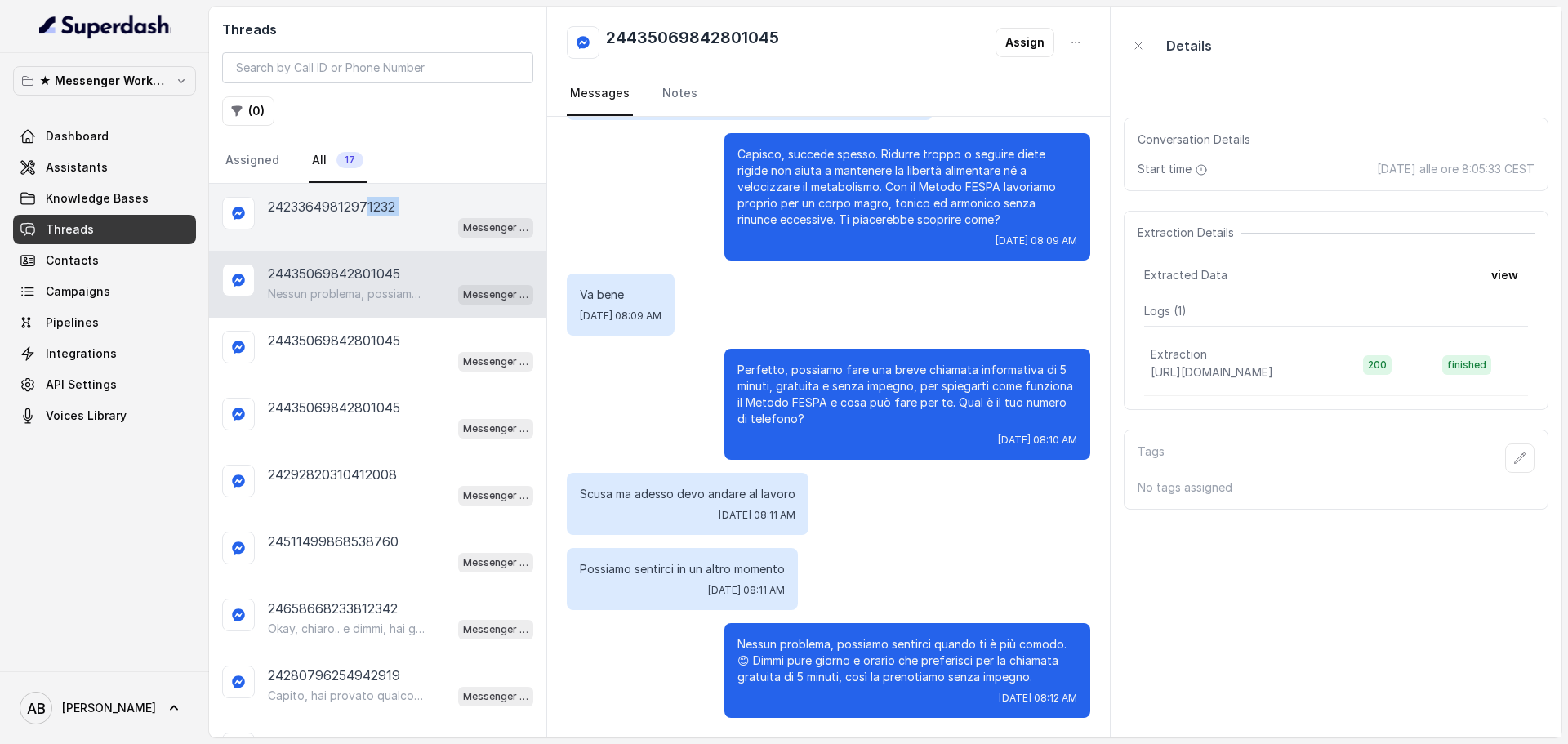
click at [372, 215] on div "24233649812971232 Messenger Metodo FESPA v2" at bounding box center [400, 217] width 265 height 41
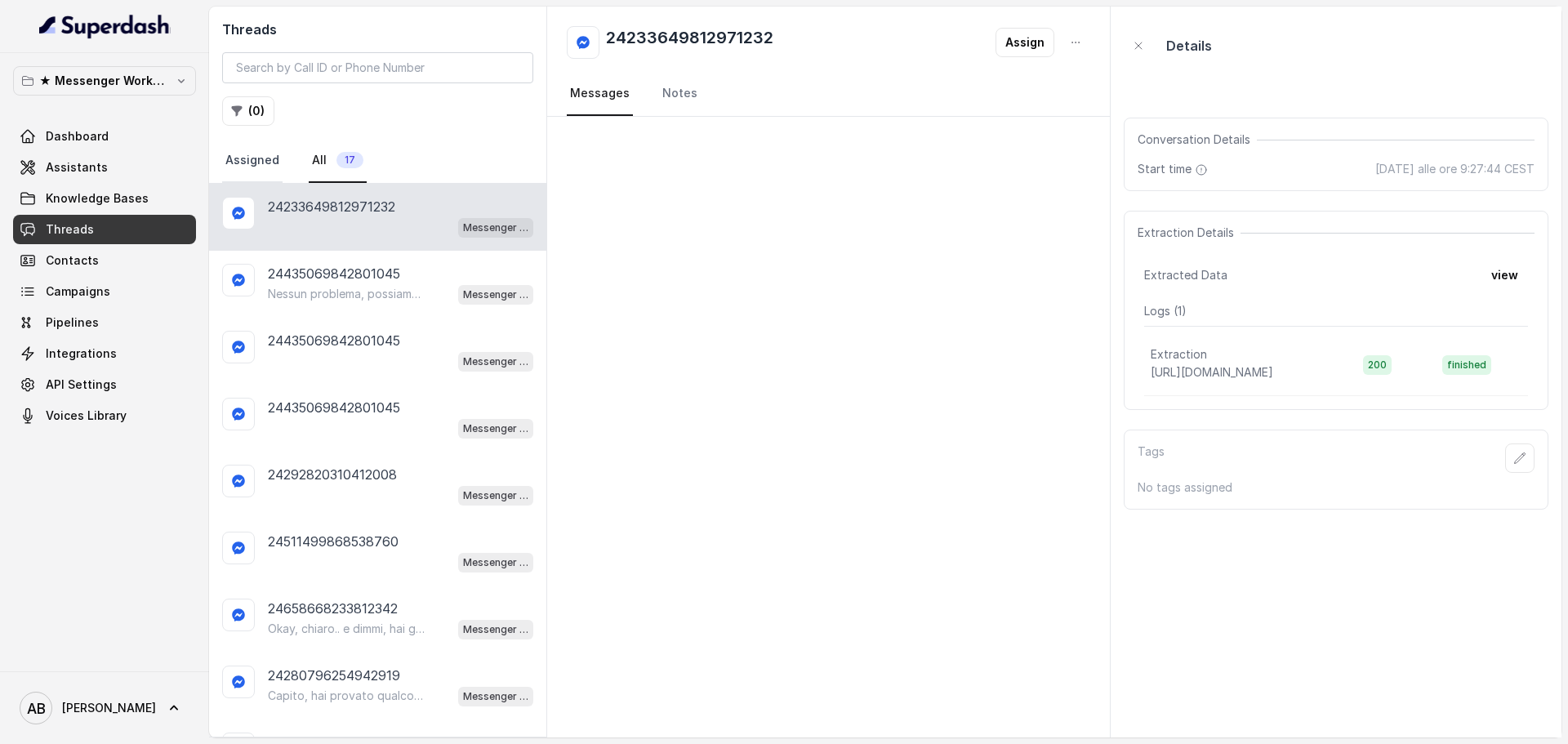
drag, startPoint x: 283, startPoint y: 158, endPoint x: 247, endPoint y: 153, distance: 36.3
click at [279, 154] on nav "Assigned All 17" at bounding box center [378, 161] width 311 height 44
click at [247, 153] on link "Assigned" at bounding box center [253, 161] width 61 height 44
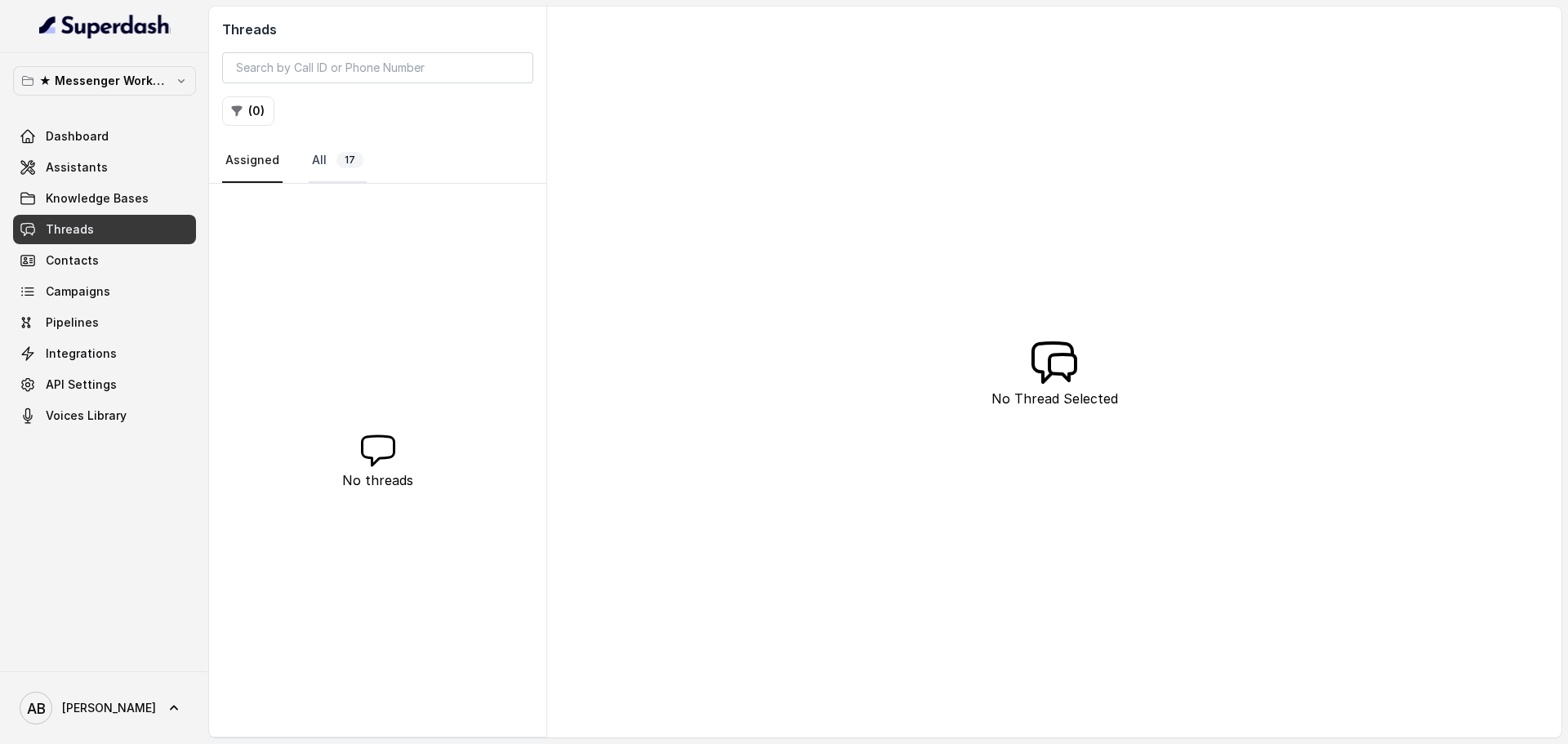
click at [323, 159] on link "All 17" at bounding box center [337, 161] width 58 height 44
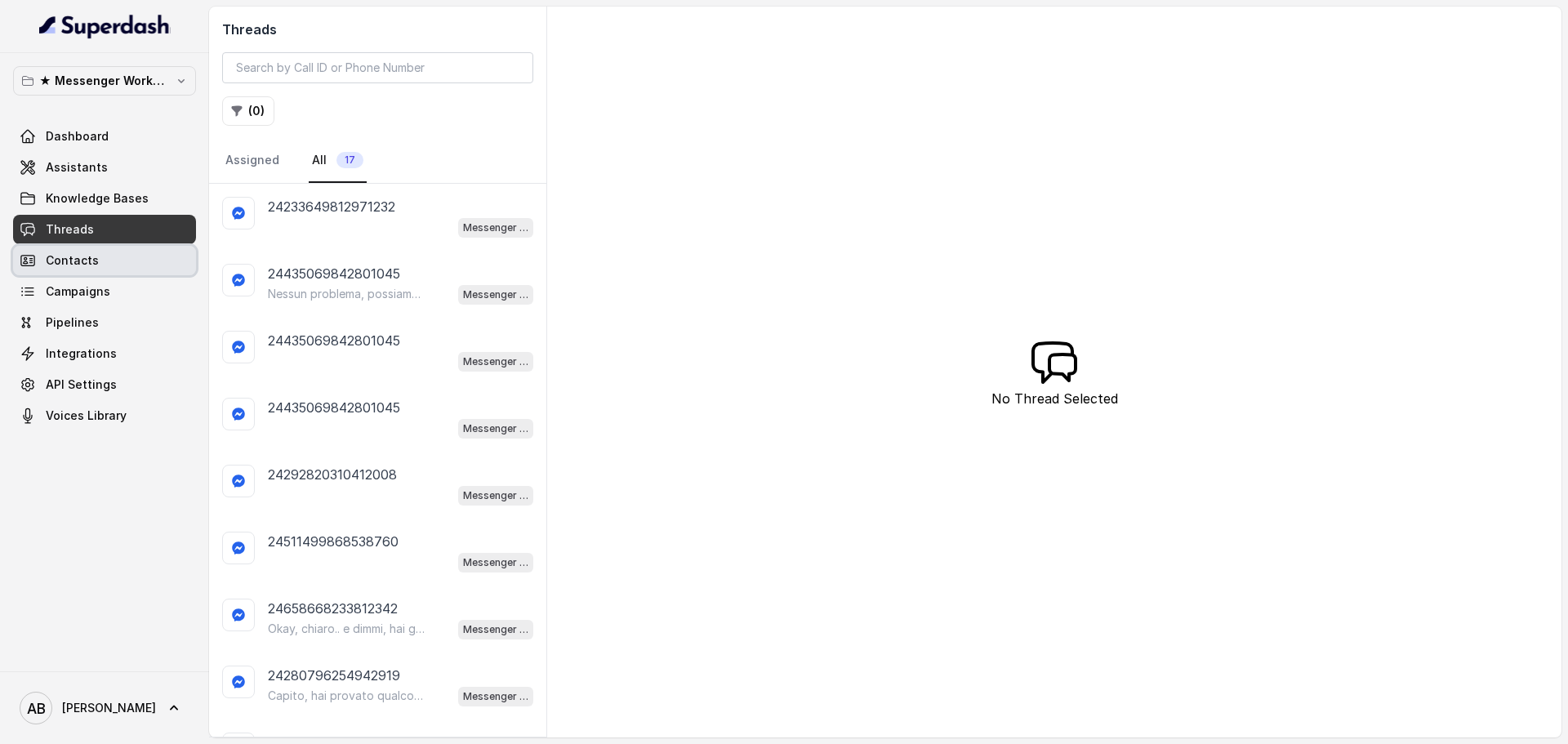
click at [106, 255] on link "Contacts" at bounding box center [105, 260] width 183 height 29
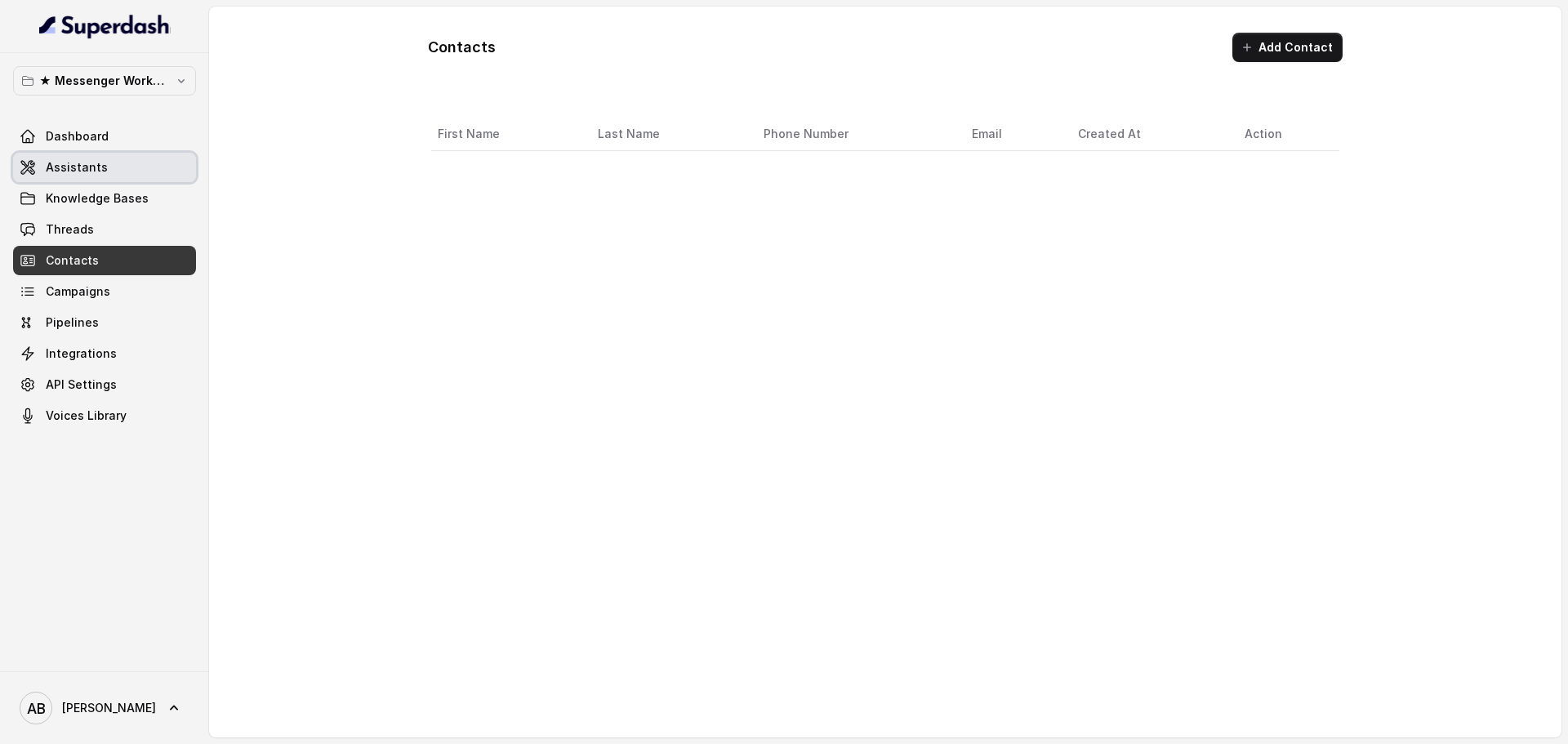
click at [115, 158] on link "Assistants" at bounding box center [105, 167] width 183 height 29
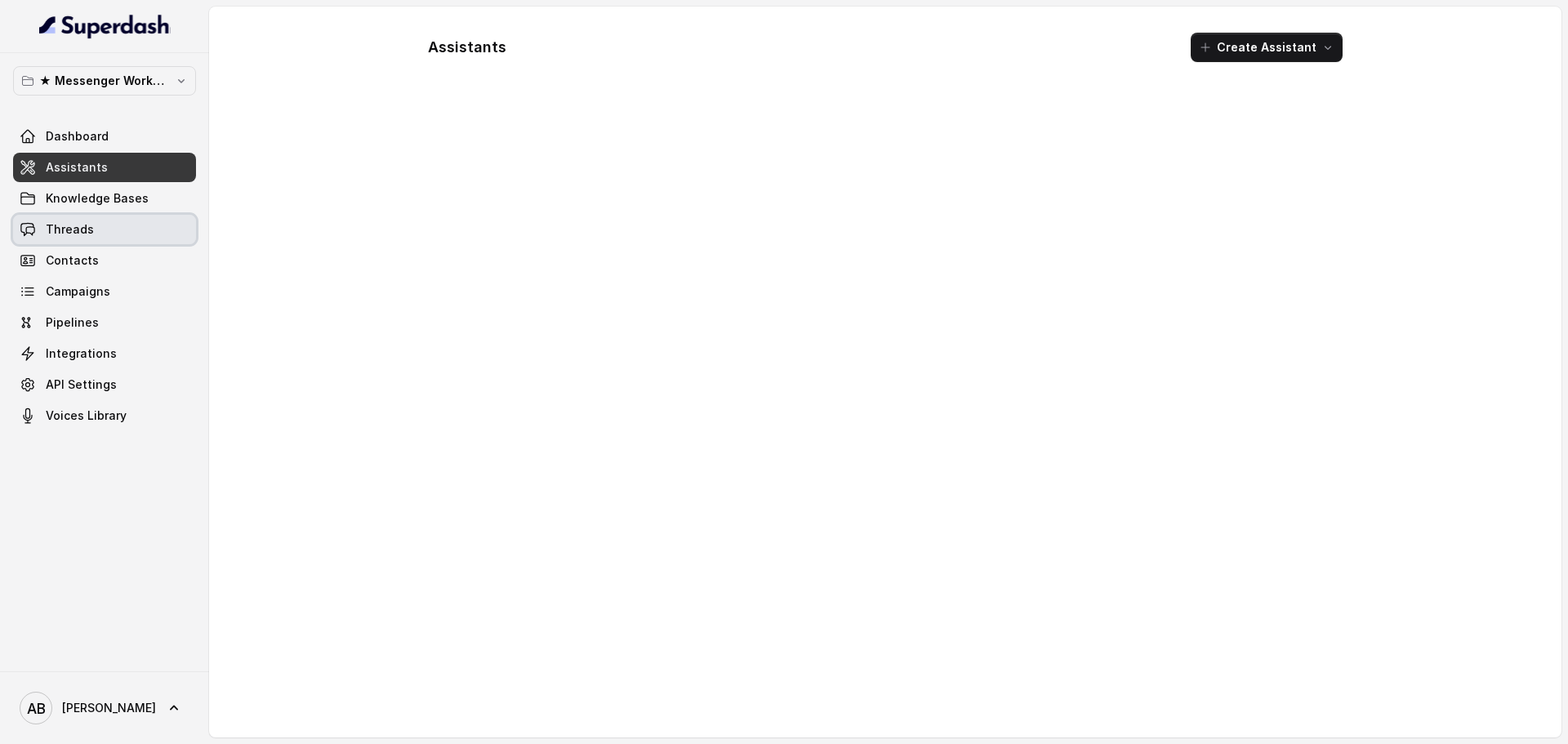
click at [133, 222] on link "Threads" at bounding box center [105, 229] width 183 height 29
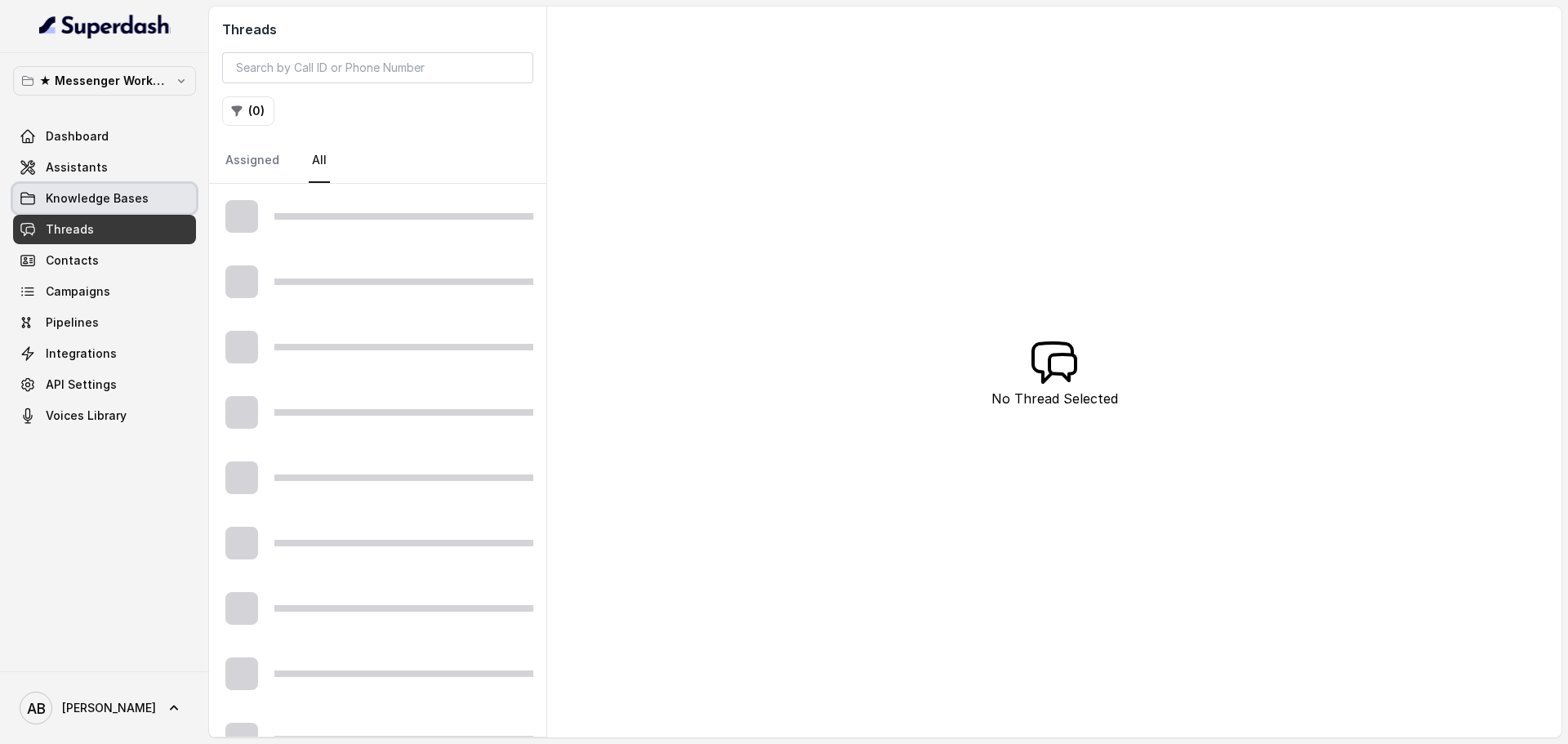
click at [139, 202] on span "Knowledge Bases" at bounding box center [97, 198] width 103 height 16
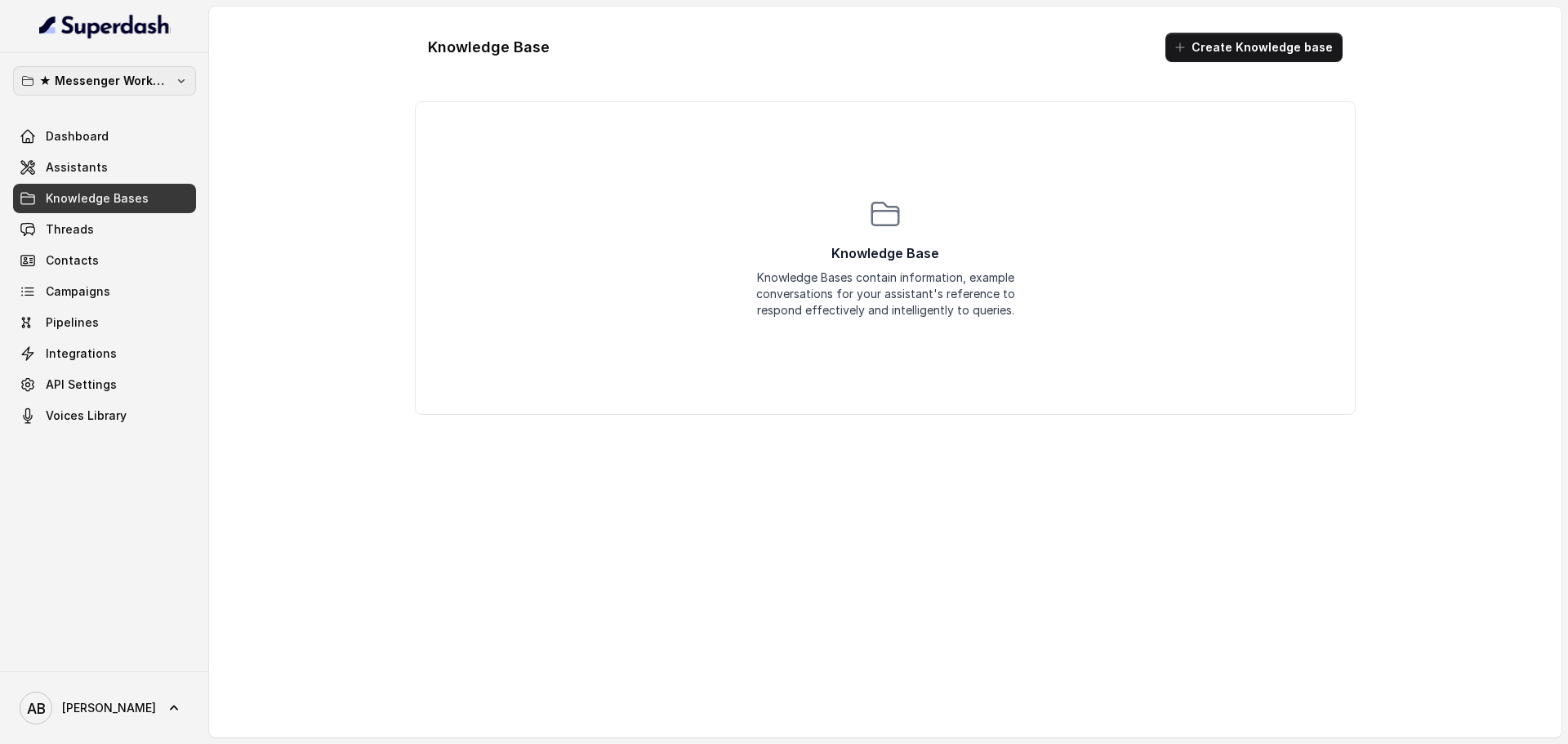
click at [170, 77] on button "★ Messenger Workspace" at bounding box center [105, 80] width 183 height 29
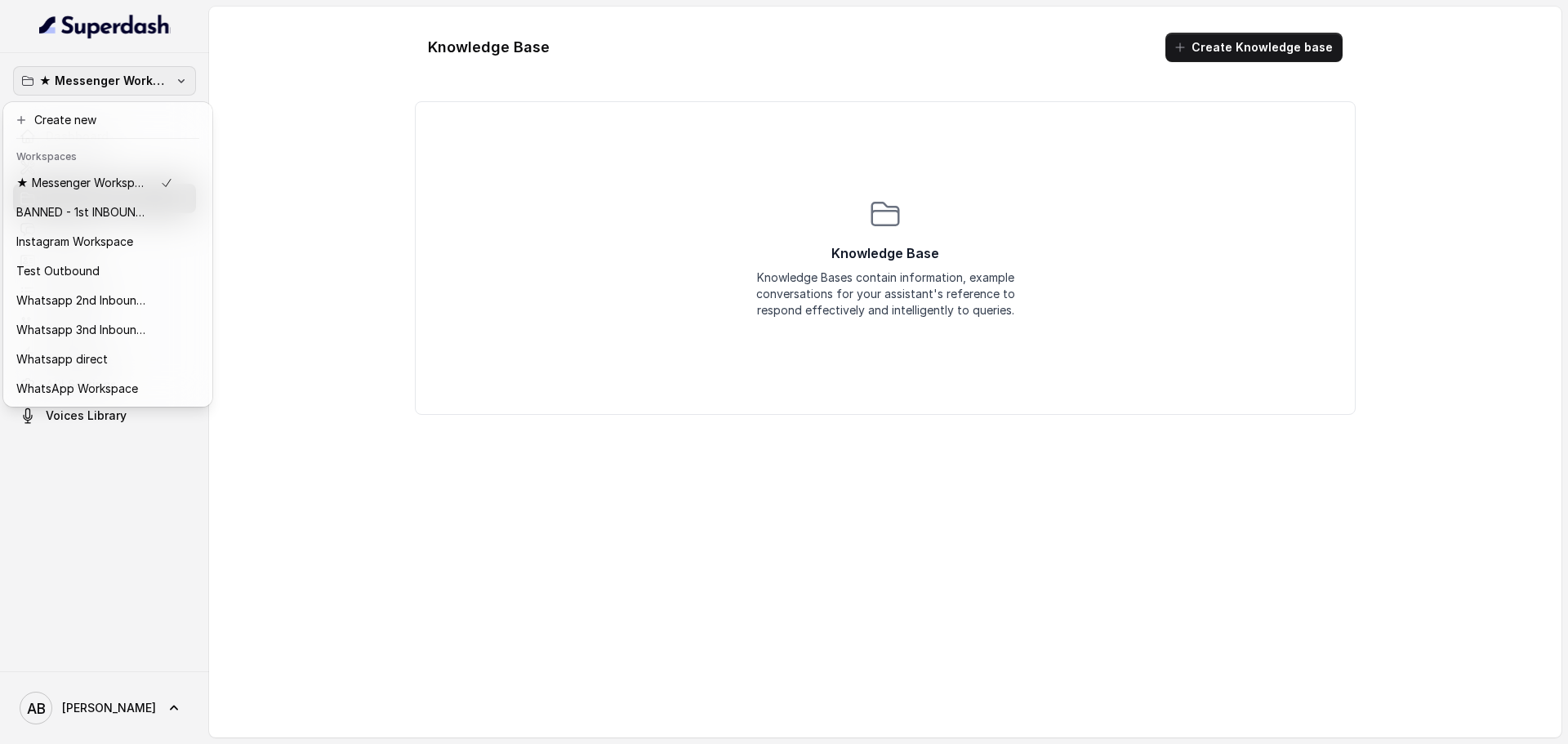
click at [144, 90] on p "★ Messenger Workspace" at bounding box center [104, 81] width 131 height 20
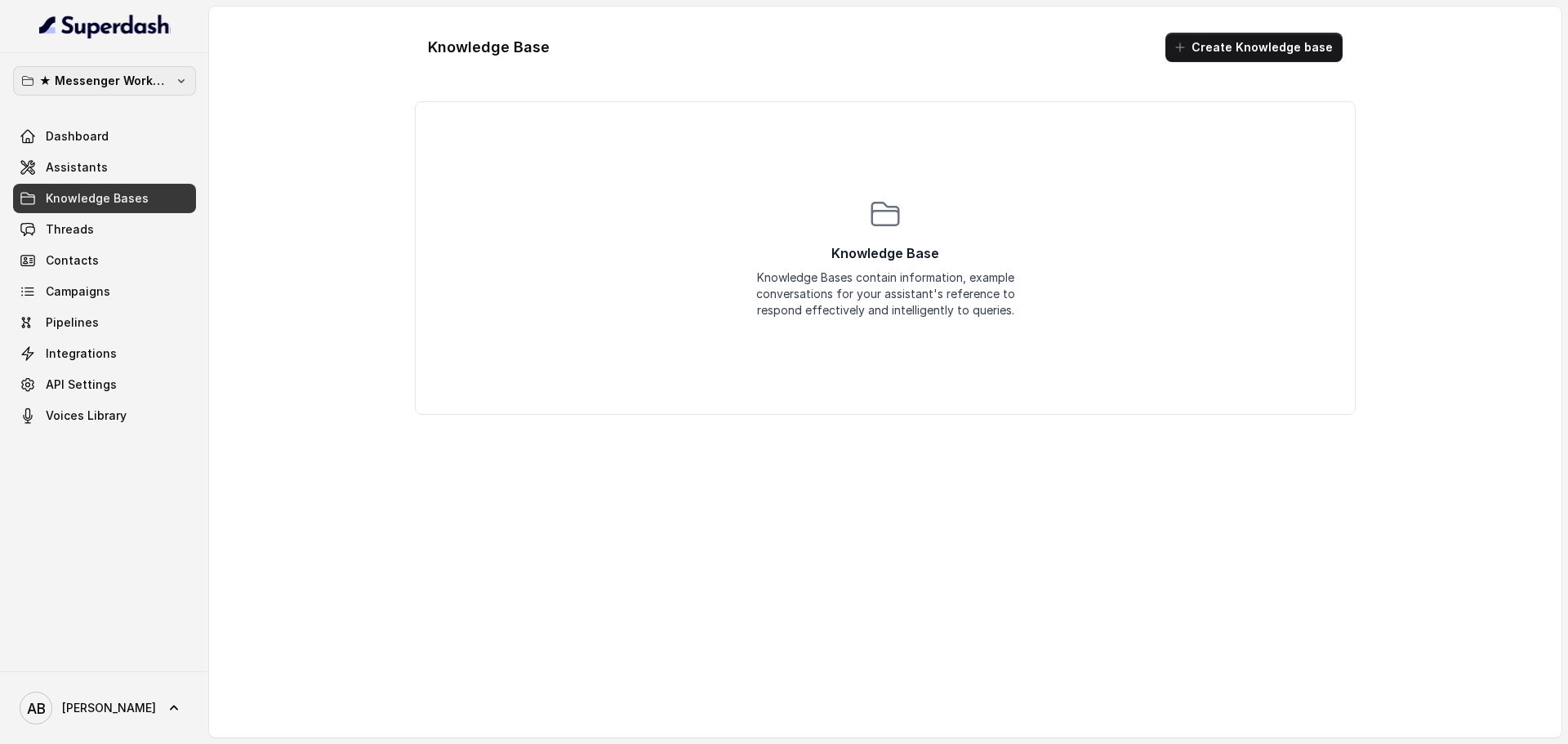
click at [114, 86] on p "★ Messenger Workspace" at bounding box center [104, 81] width 131 height 20
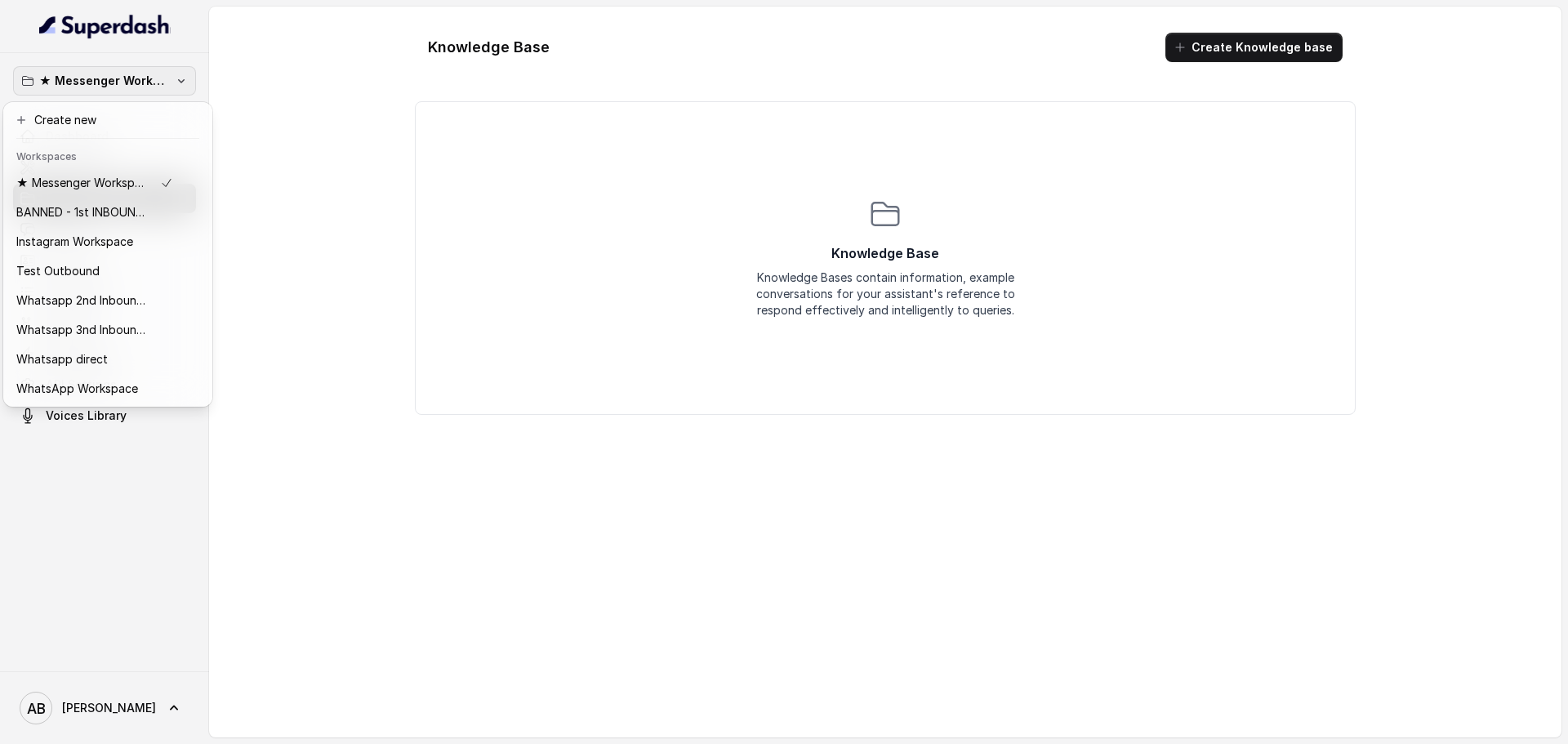
click at [115, 85] on p "★ Messenger Workspace" at bounding box center [104, 81] width 131 height 20
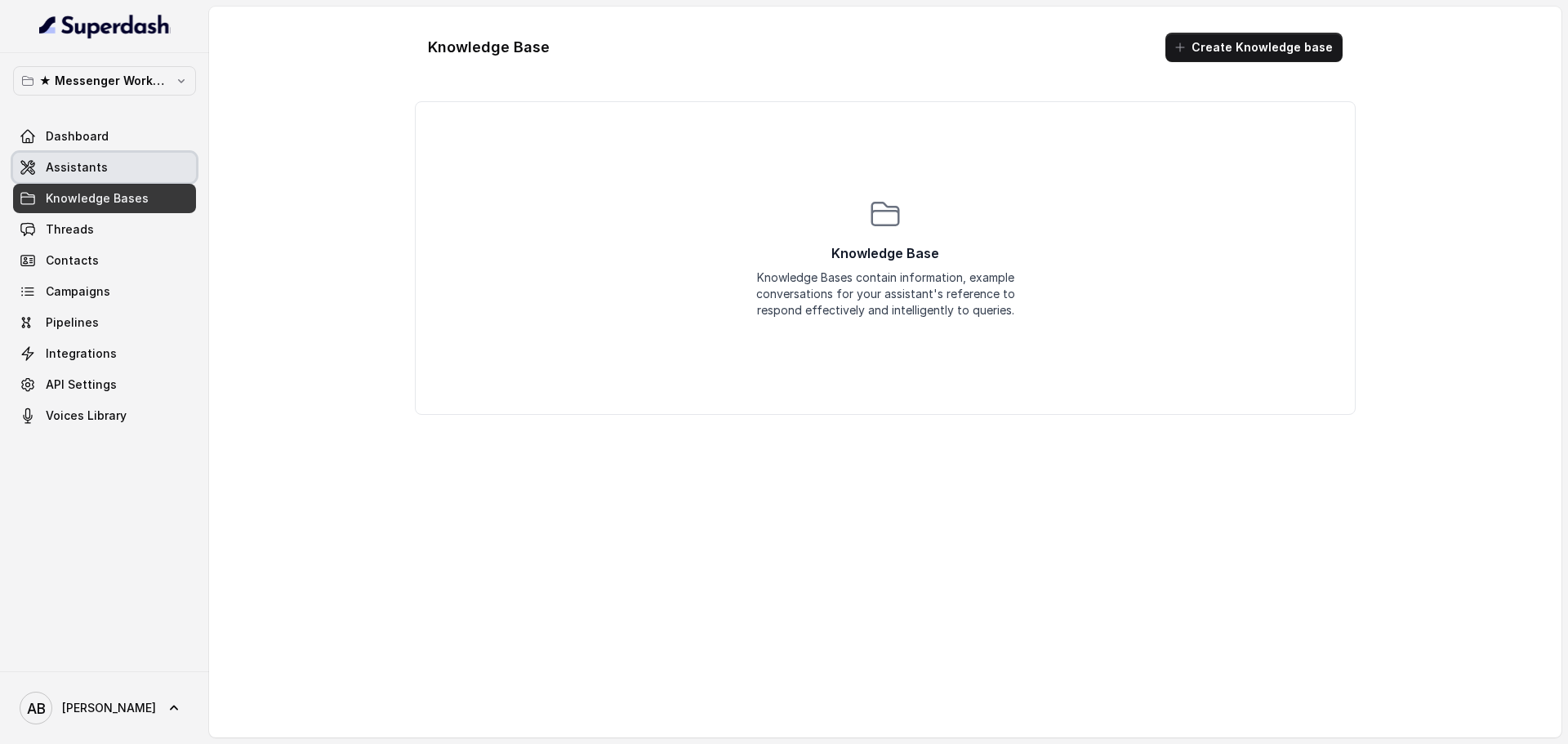
click at [125, 178] on link "Assistants" at bounding box center [105, 167] width 183 height 29
